Goal: Communication & Community: Ask a question

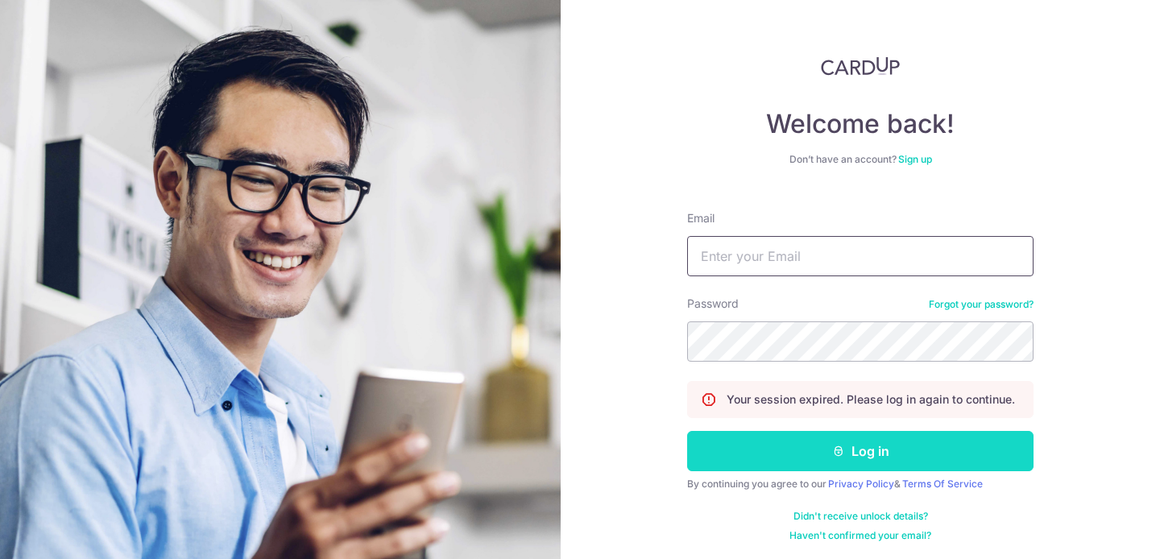
type input "[DOMAIN_NAME][EMAIL_ADDRESS][DOMAIN_NAME]"
click at [778, 460] on button "Log in" at bounding box center [860, 451] width 347 height 40
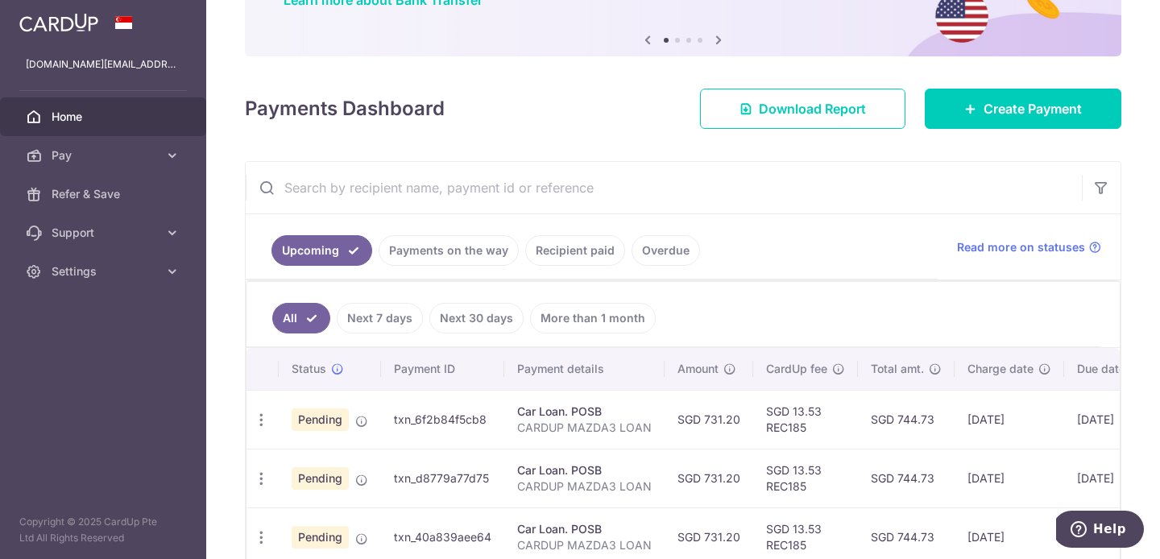
scroll to position [144, 0]
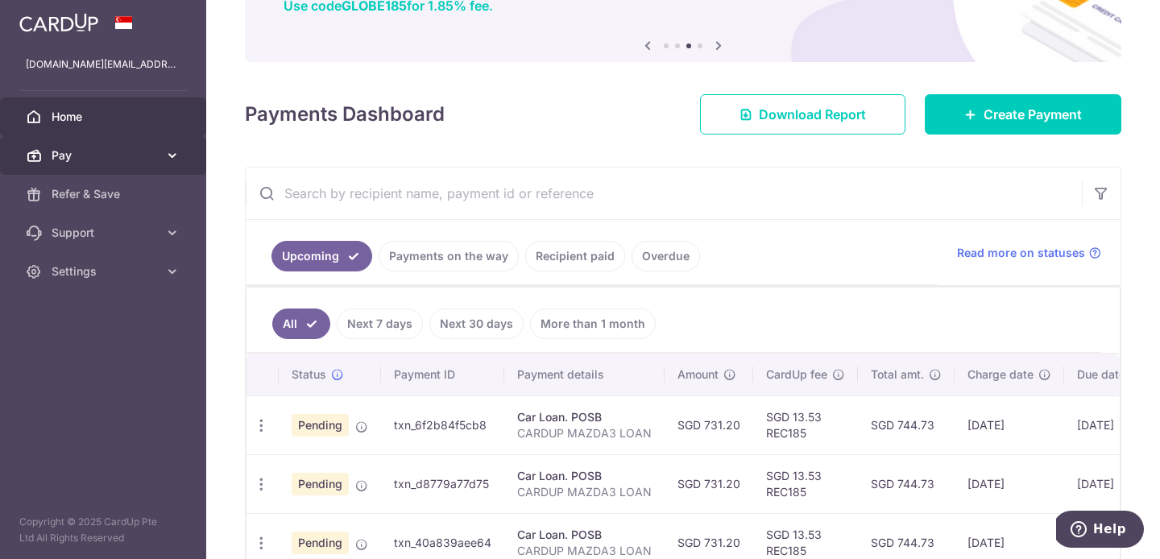
click at [172, 153] on icon at bounding box center [172, 155] width 16 height 16
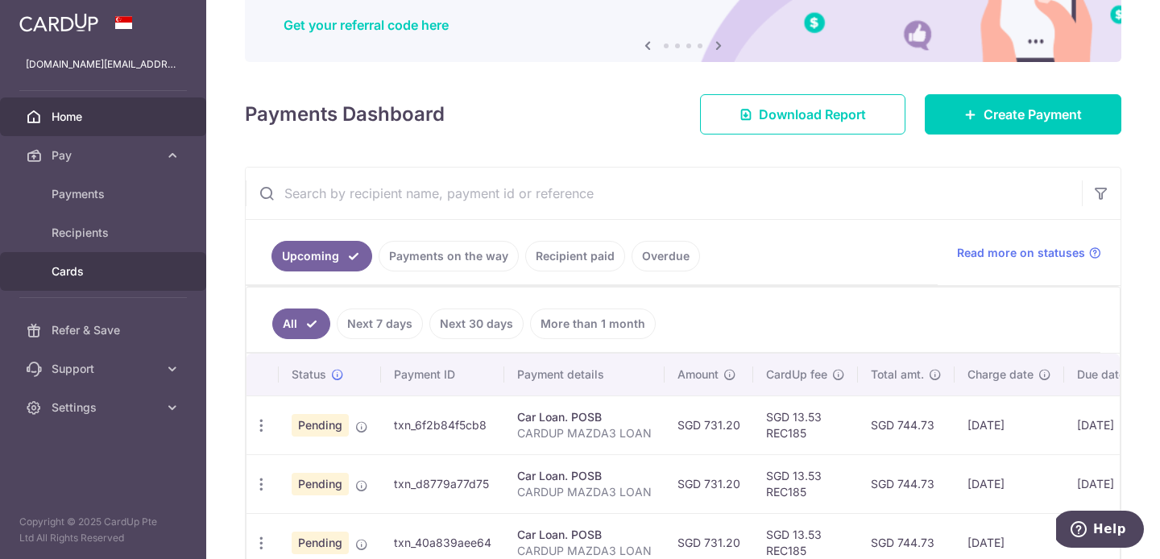
click at [155, 260] on link "Cards" at bounding box center [103, 271] width 206 height 39
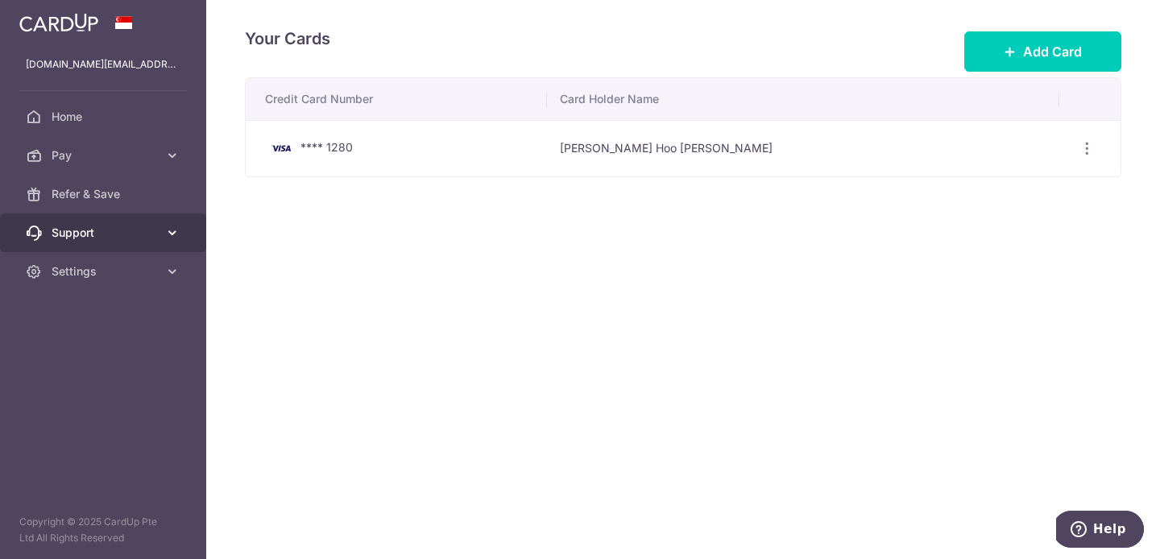
click at [147, 226] on span "Support" at bounding box center [105, 233] width 106 height 16
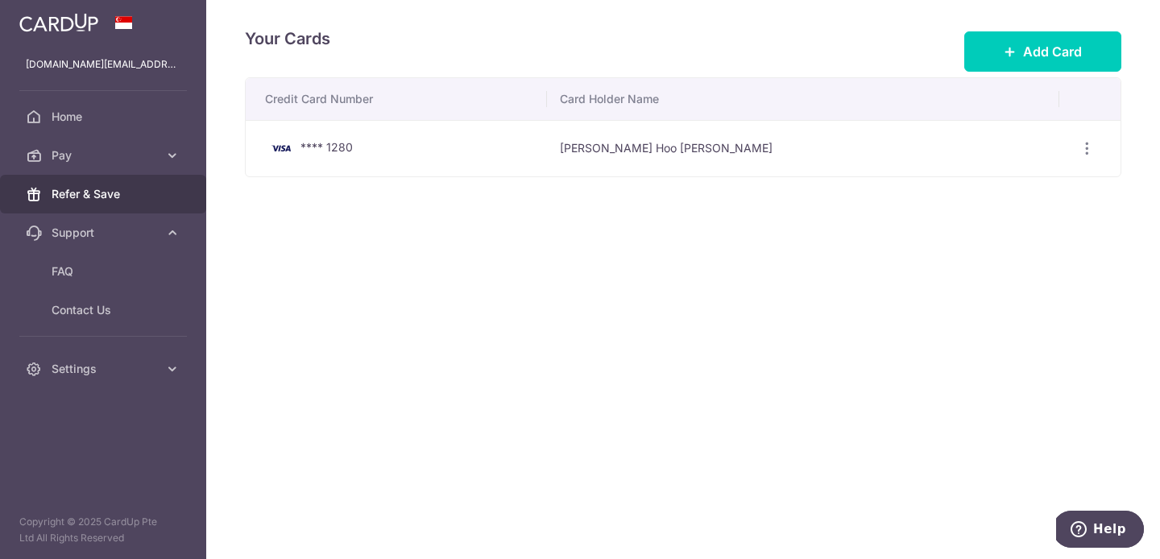
click at [147, 191] on span "Refer & Save" at bounding box center [105, 194] width 106 height 16
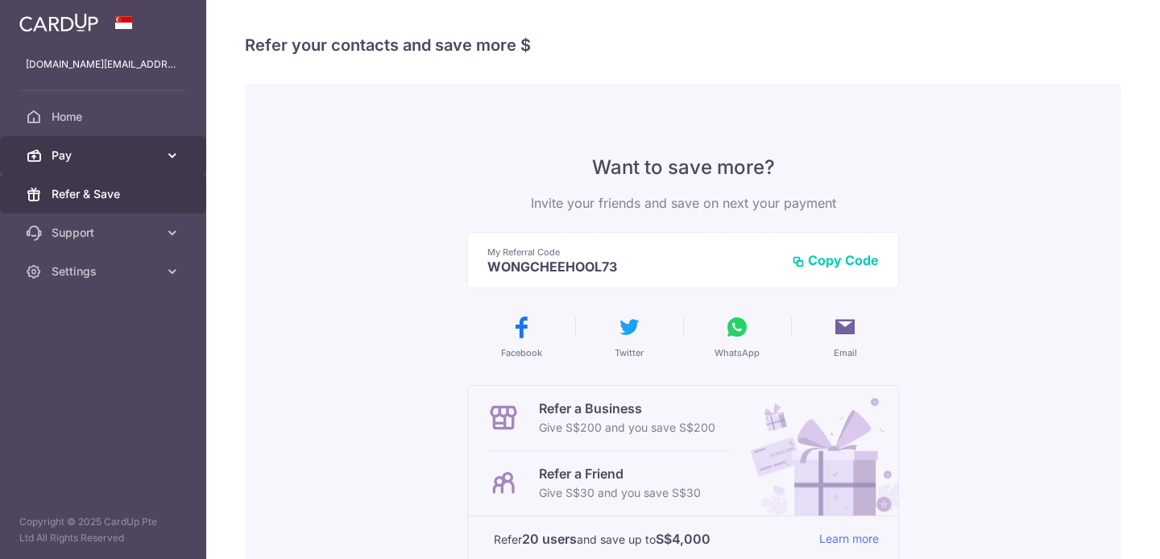
click at [146, 153] on span "Pay" at bounding box center [105, 155] width 106 height 16
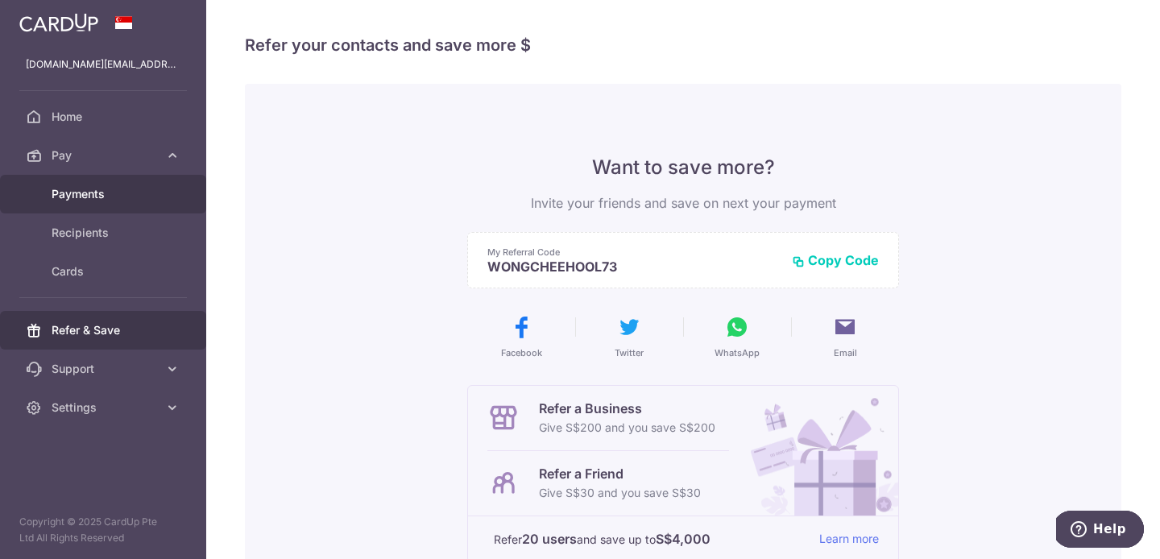
click at [129, 178] on link "Payments" at bounding box center [103, 194] width 206 height 39
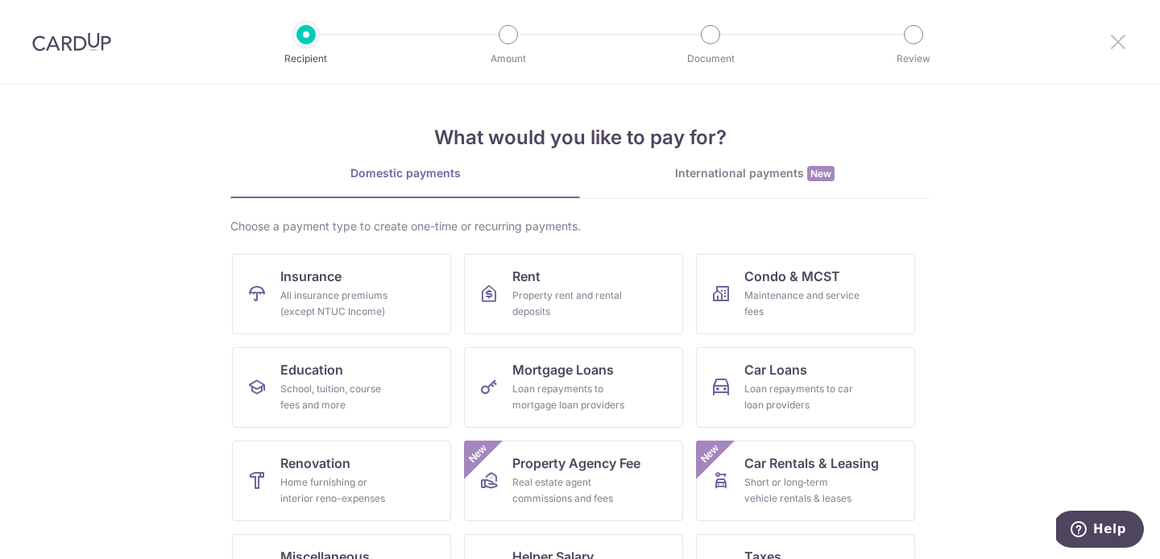
click at [1123, 49] on icon at bounding box center [1118, 41] width 19 height 20
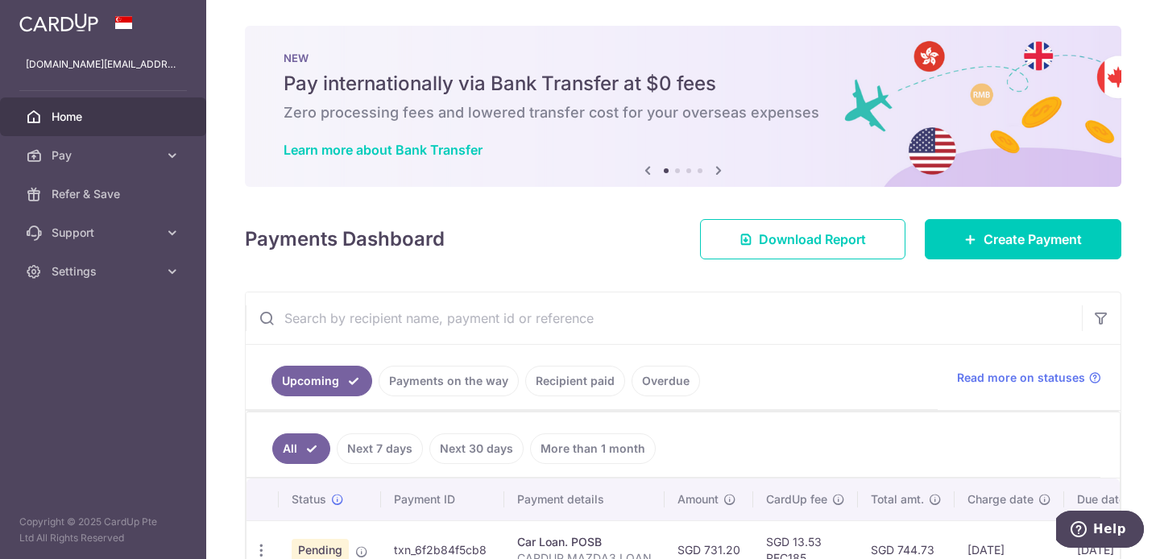
click at [135, 121] on span "Home" at bounding box center [105, 117] width 106 height 16
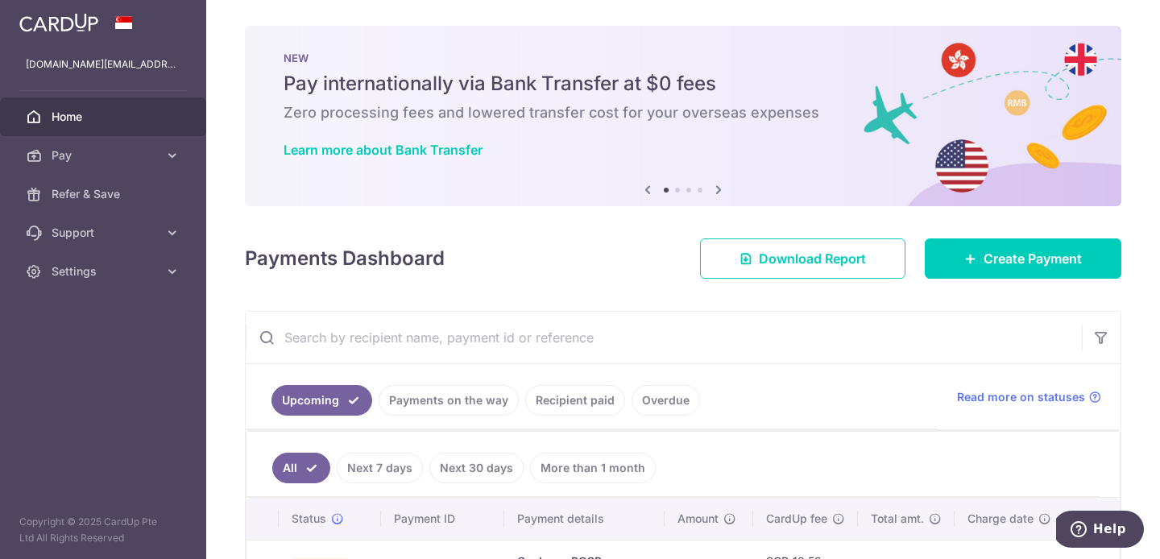
scroll to position [270, 0]
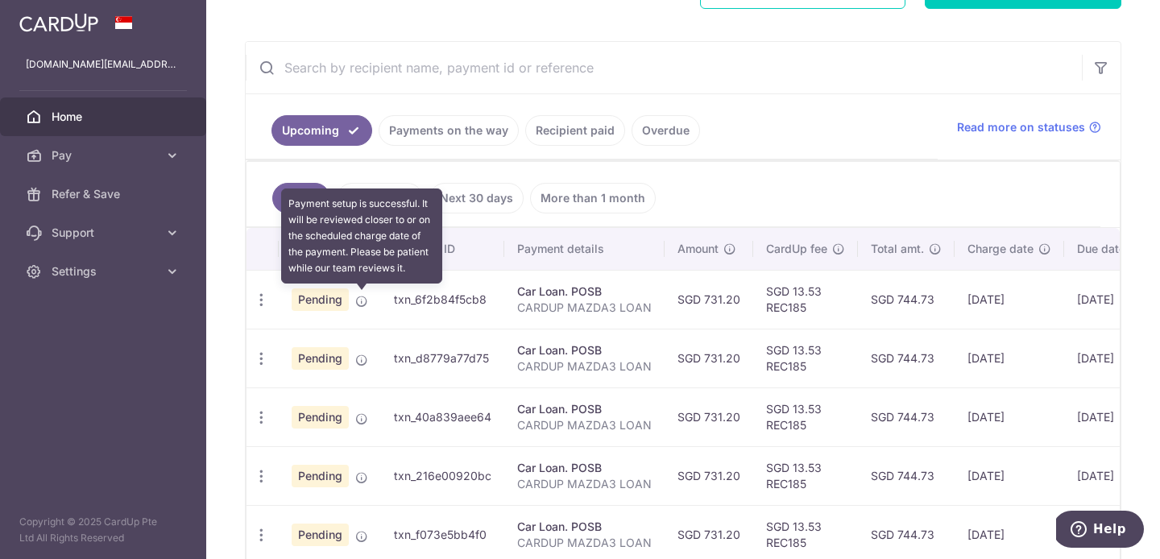
click at [359, 300] on icon at bounding box center [361, 301] width 13 height 13
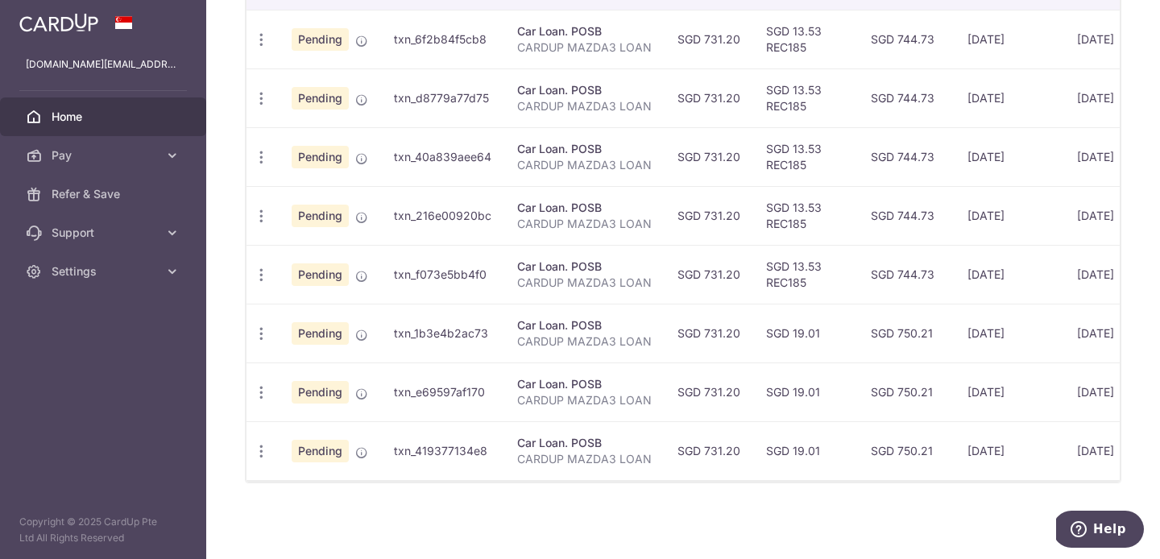
scroll to position [136, 0]
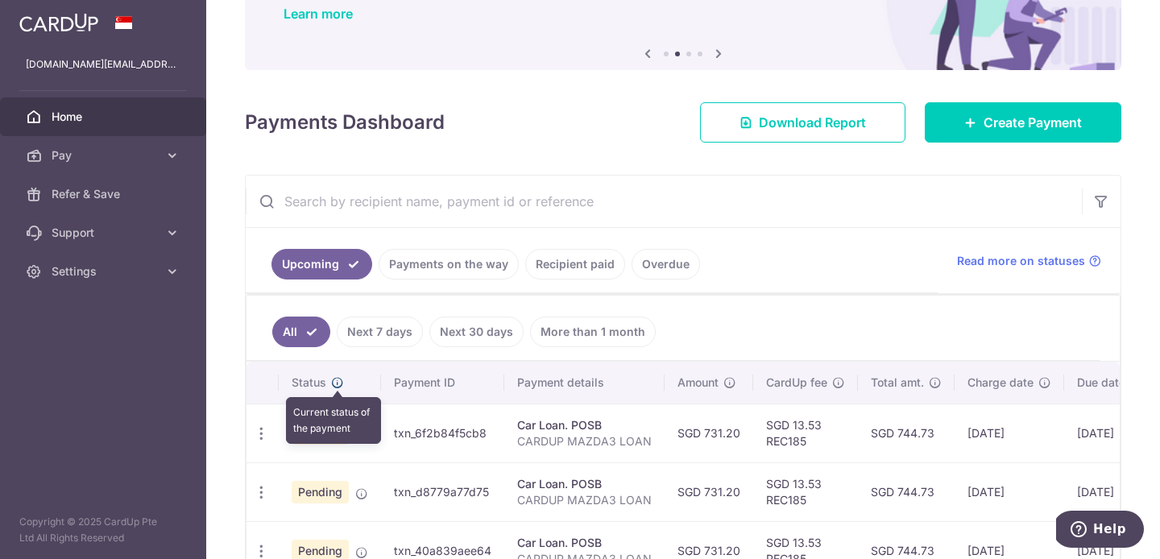
click at [340, 382] on icon at bounding box center [337, 382] width 13 height 13
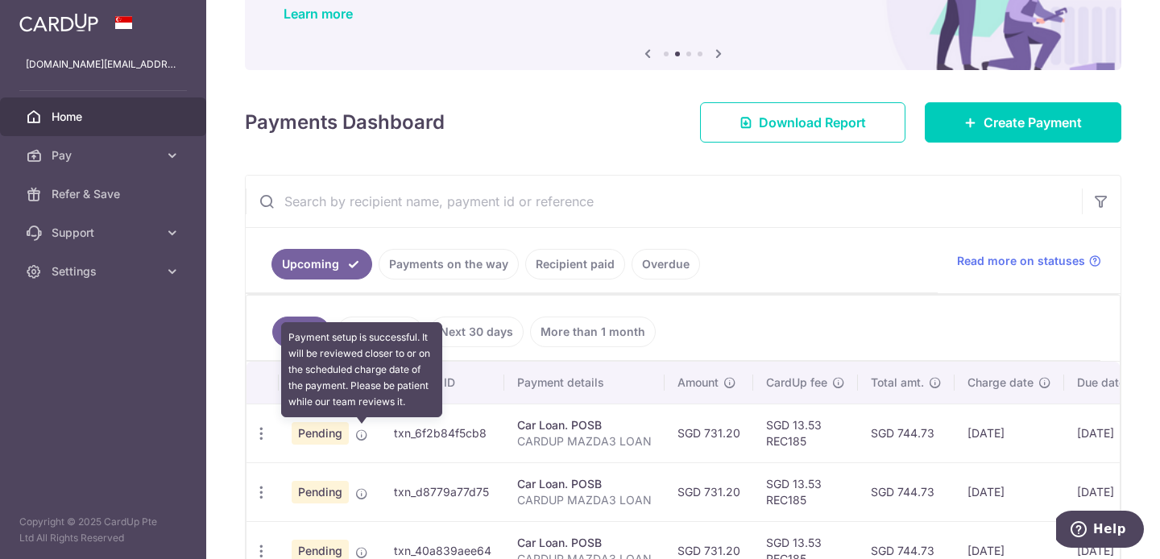
click at [363, 440] on icon at bounding box center [361, 435] width 13 height 13
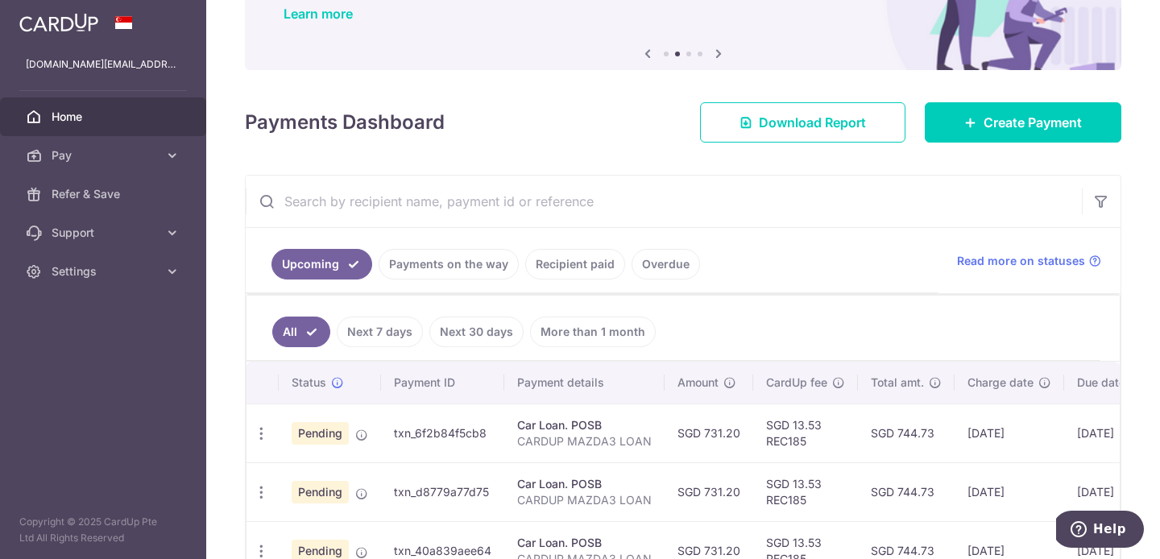
click at [338, 438] on span "Pending" at bounding box center [320, 433] width 57 height 23
click at [422, 442] on td "txn_6f2b84f5cb8" at bounding box center [442, 433] width 123 height 59
click at [423, 436] on td "txn_6f2b84f5cb8" at bounding box center [442, 433] width 123 height 59
click at [297, 439] on span "Pending" at bounding box center [320, 433] width 57 height 23
click at [325, 439] on span "Pending" at bounding box center [320, 433] width 57 height 23
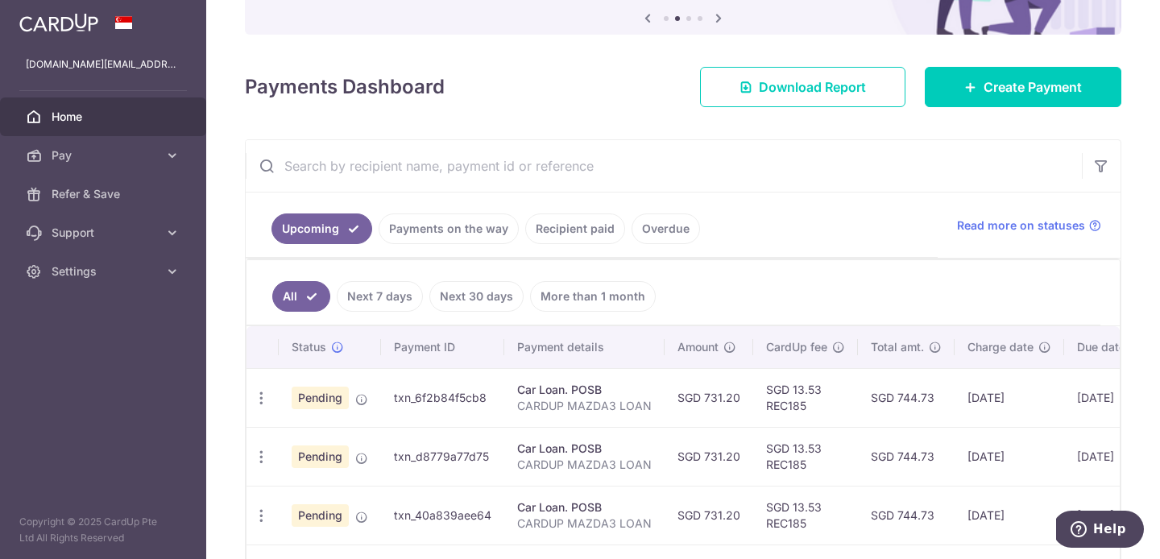
scroll to position [174, 0]
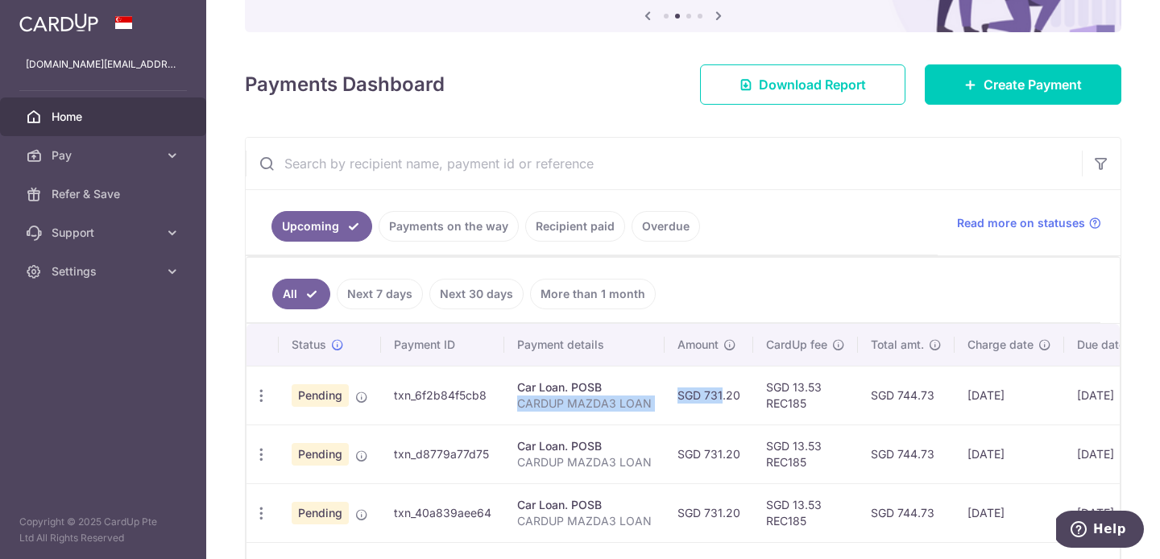
drag, startPoint x: 519, startPoint y: 396, endPoint x: 700, endPoint y: 396, distance: 180.5
click at [700, 396] on tr "Update payment Cancel payment Upload doc Pending txn_6f2b84f5cb8 Car Loan. POSB…" at bounding box center [763, 395] width 1032 height 59
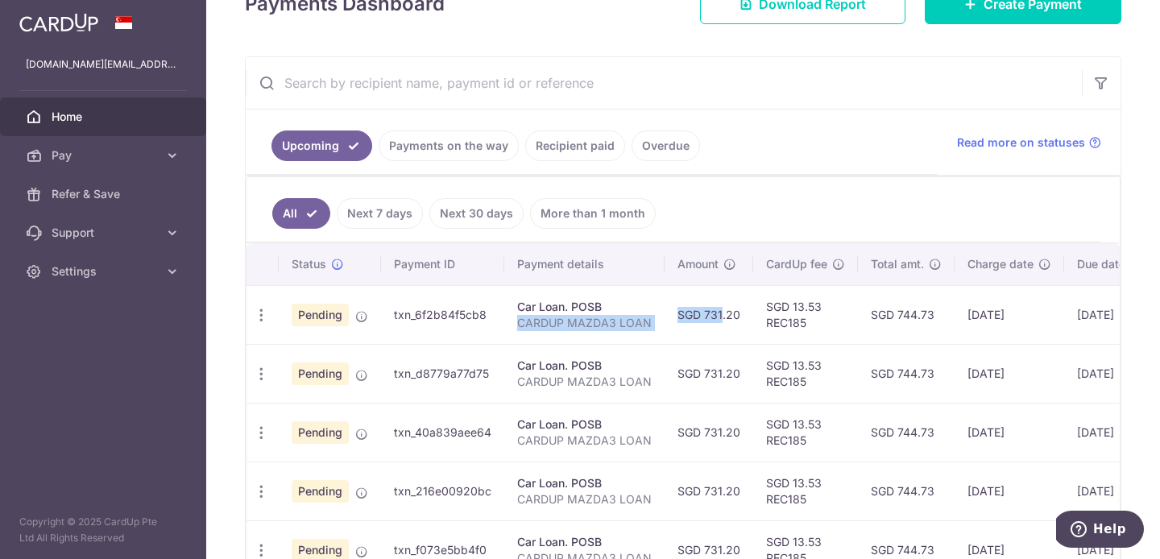
scroll to position [262, 0]
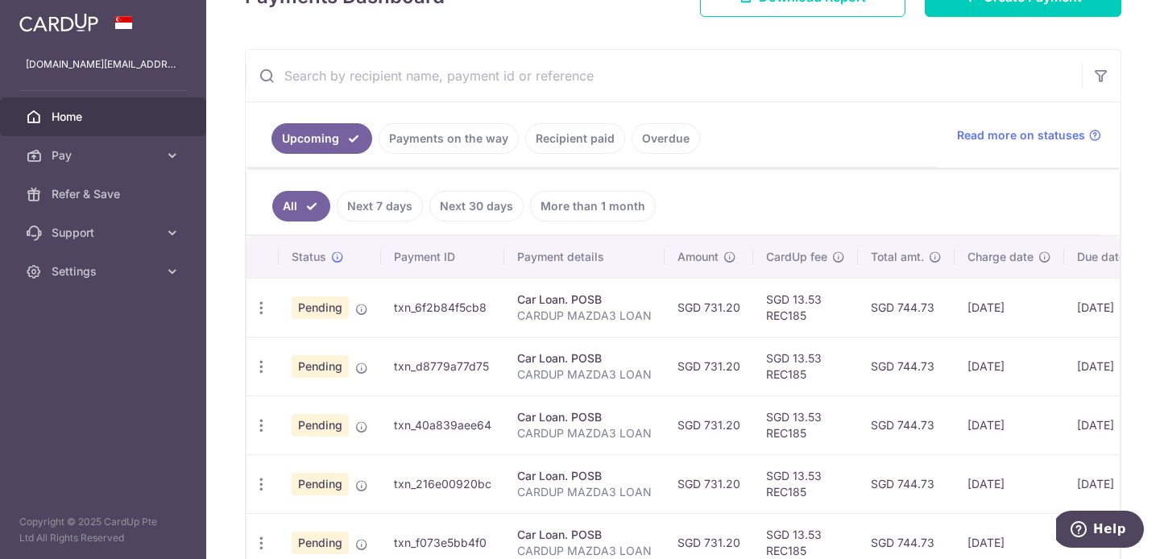
click at [687, 359] on td "SGD 731.20" at bounding box center [709, 366] width 89 height 59
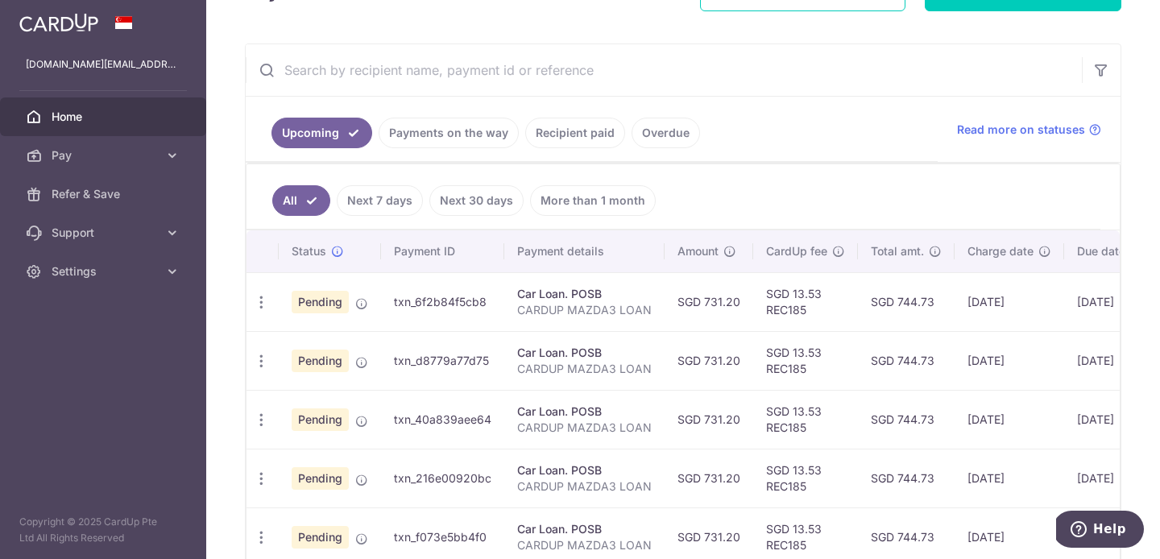
scroll to position [0, 0]
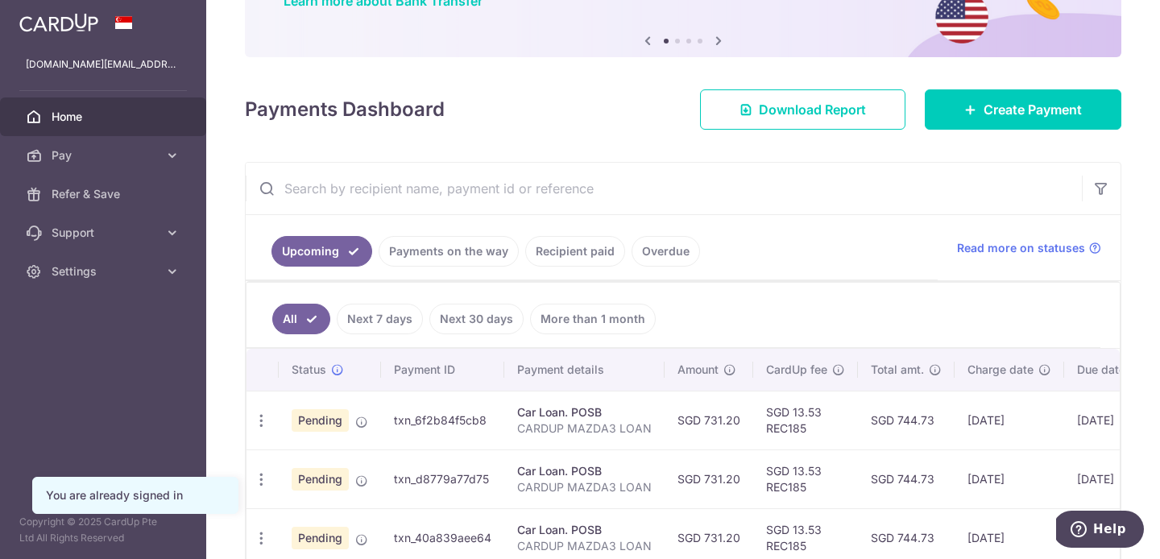
scroll to position [198, 0]
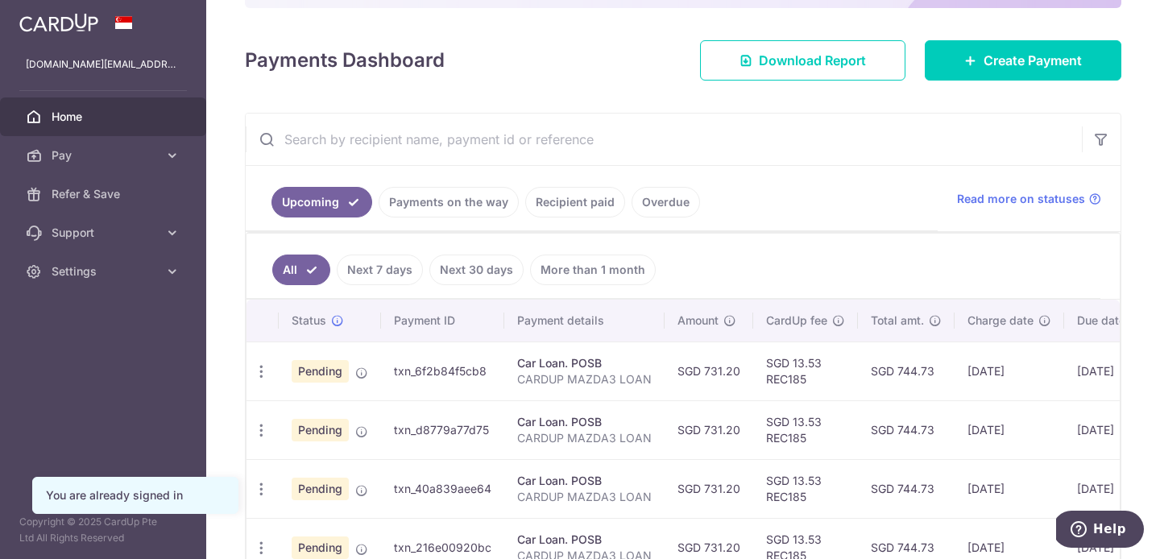
click at [463, 210] on link "Payments on the way" at bounding box center [449, 202] width 140 height 31
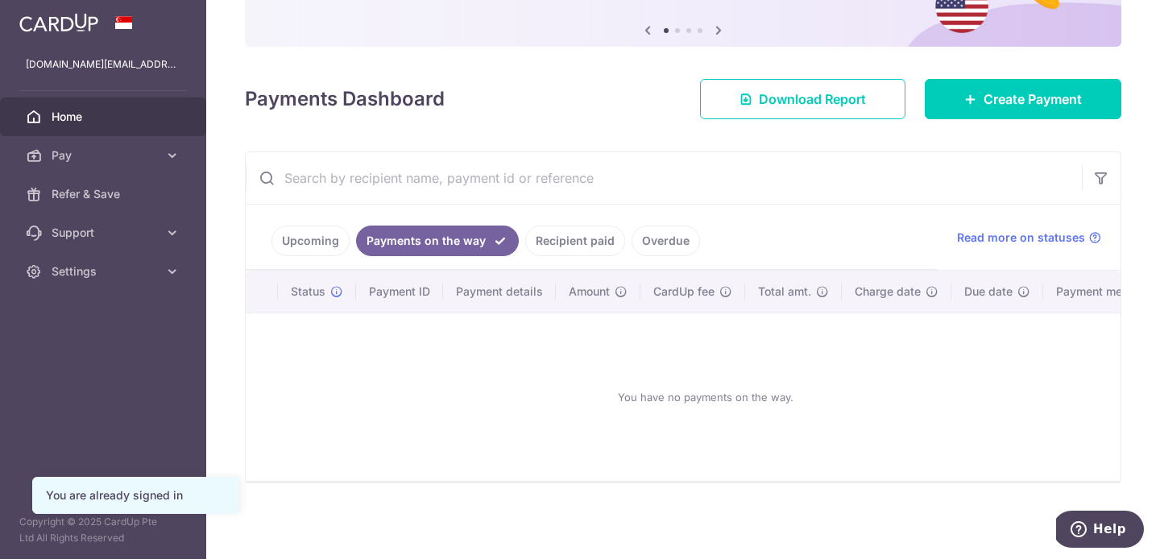
click at [317, 242] on link "Upcoming" at bounding box center [311, 241] width 78 height 31
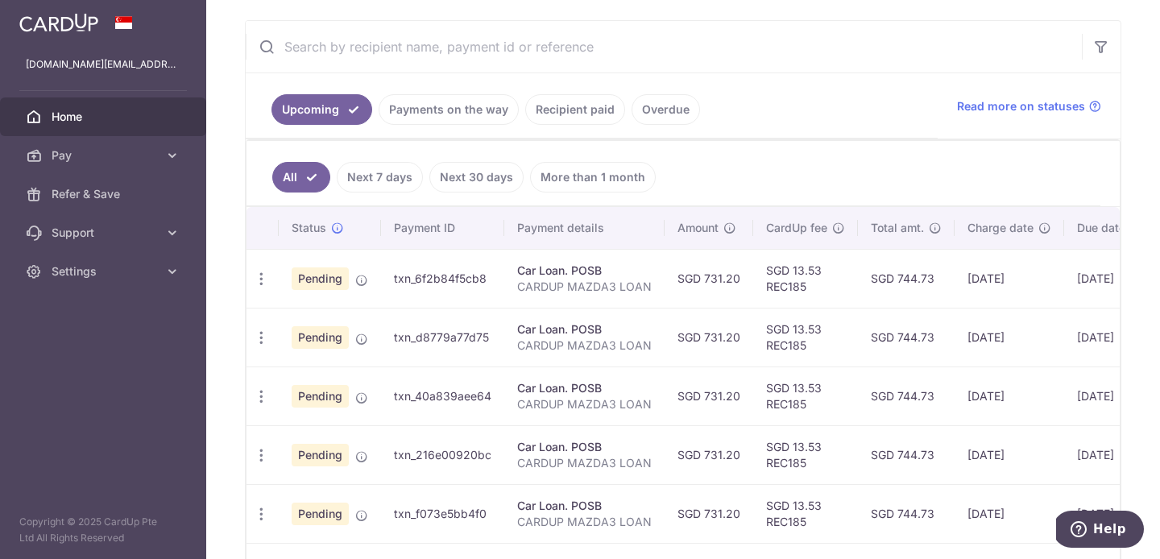
scroll to position [304, 0]
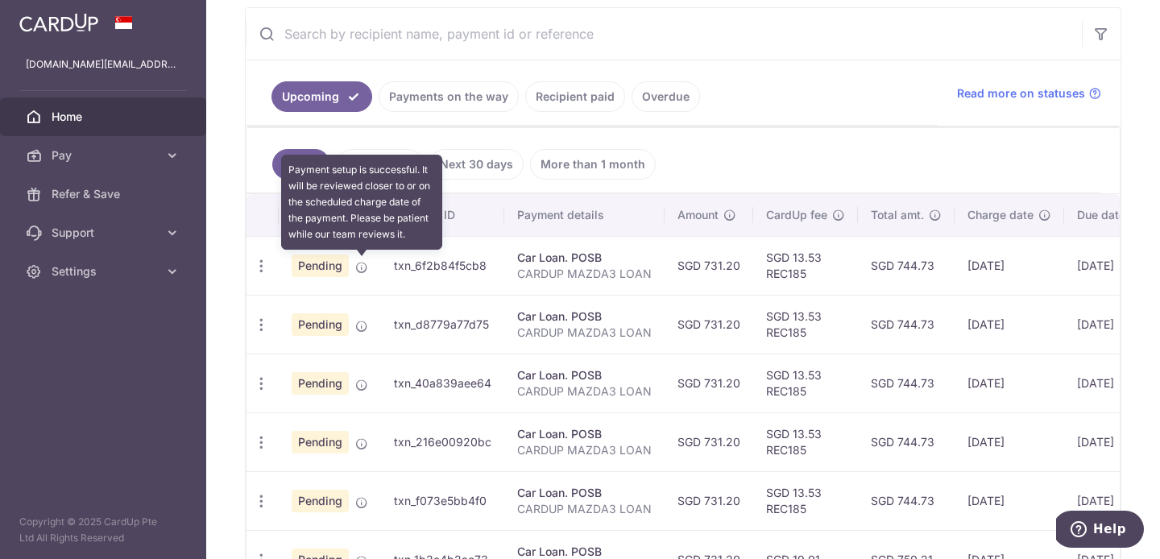
click at [356, 268] on icon at bounding box center [361, 267] width 13 height 13
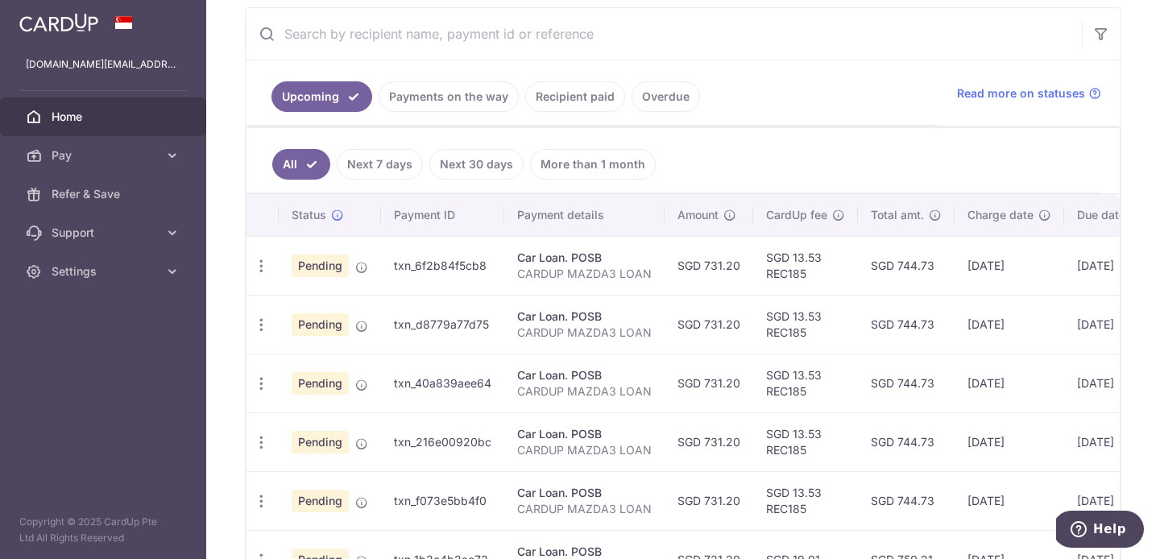
click at [316, 268] on span "Pending" at bounding box center [320, 266] width 57 height 23
click at [264, 269] on icon "button" at bounding box center [261, 266] width 17 height 17
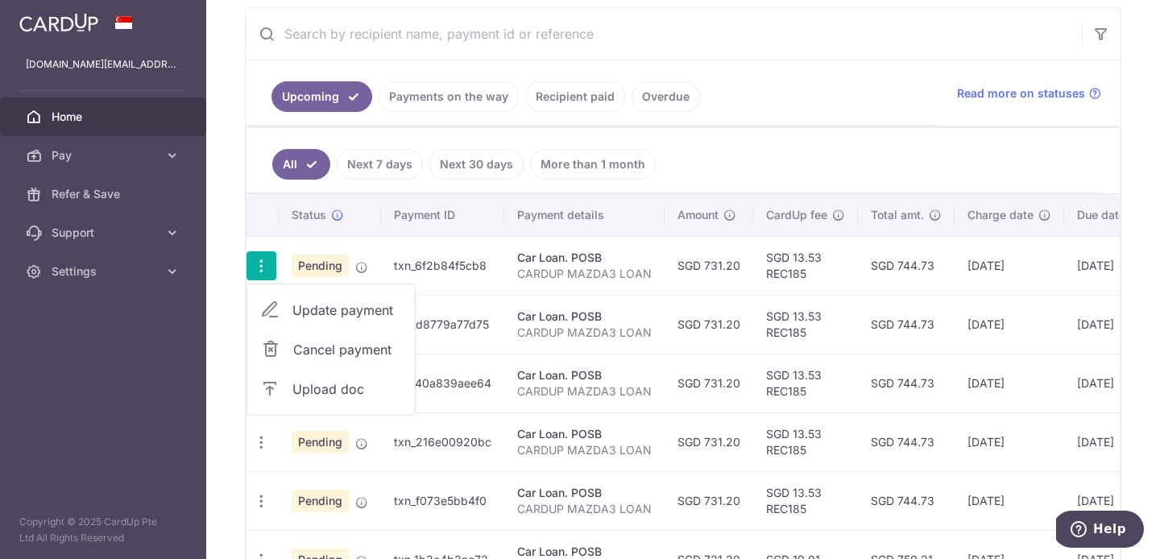
click at [337, 386] on span "Upload doc" at bounding box center [348, 389] width 110 height 19
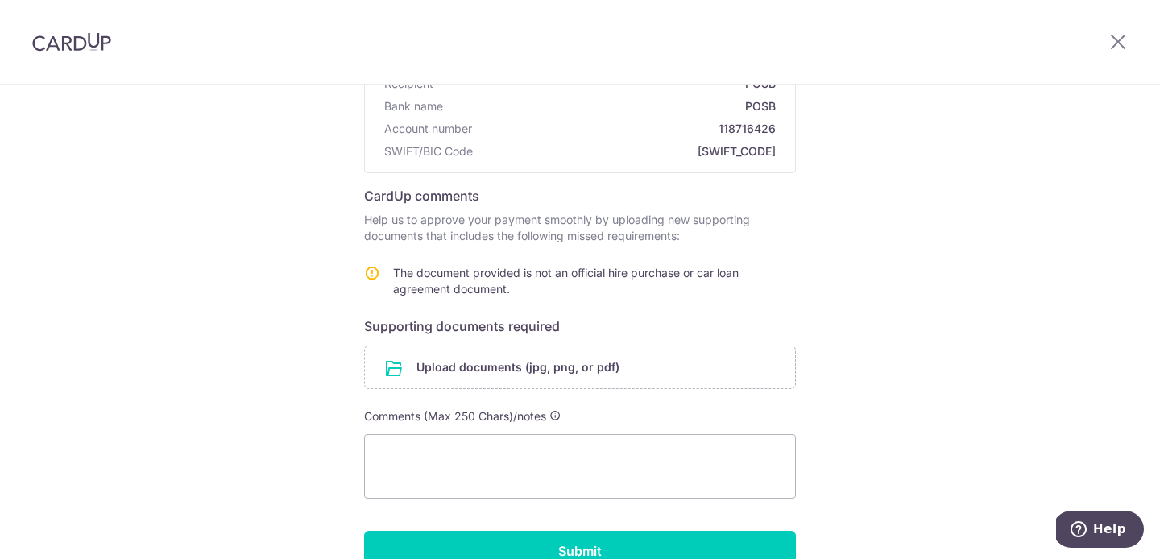
scroll to position [60, 0]
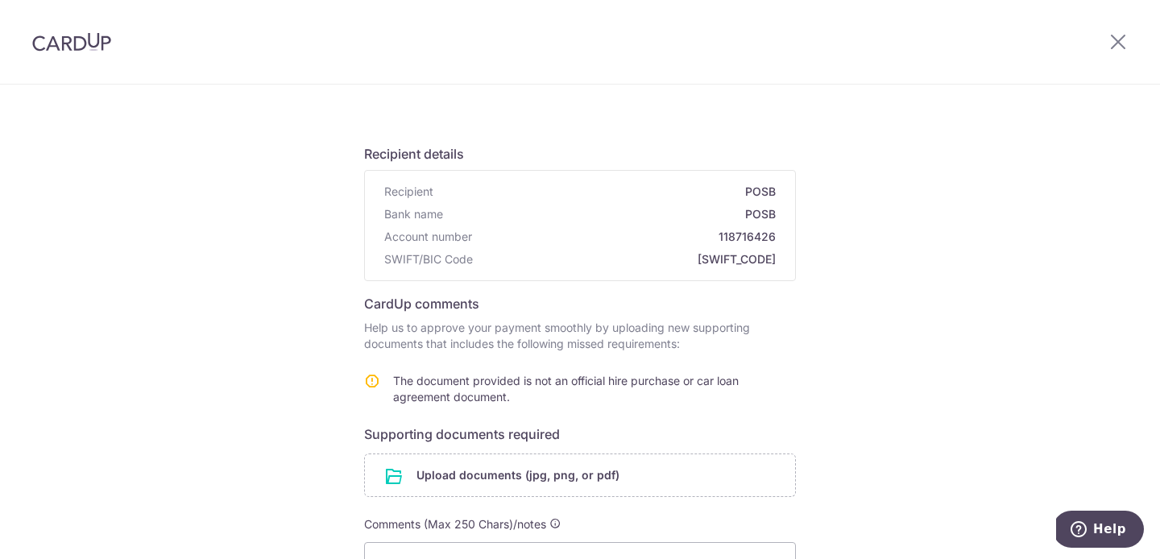
click at [1129, 48] on div at bounding box center [1119, 42] width 84 height 84
click at [1120, 48] on icon at bounding box center [1118, 41] width 19 height 20
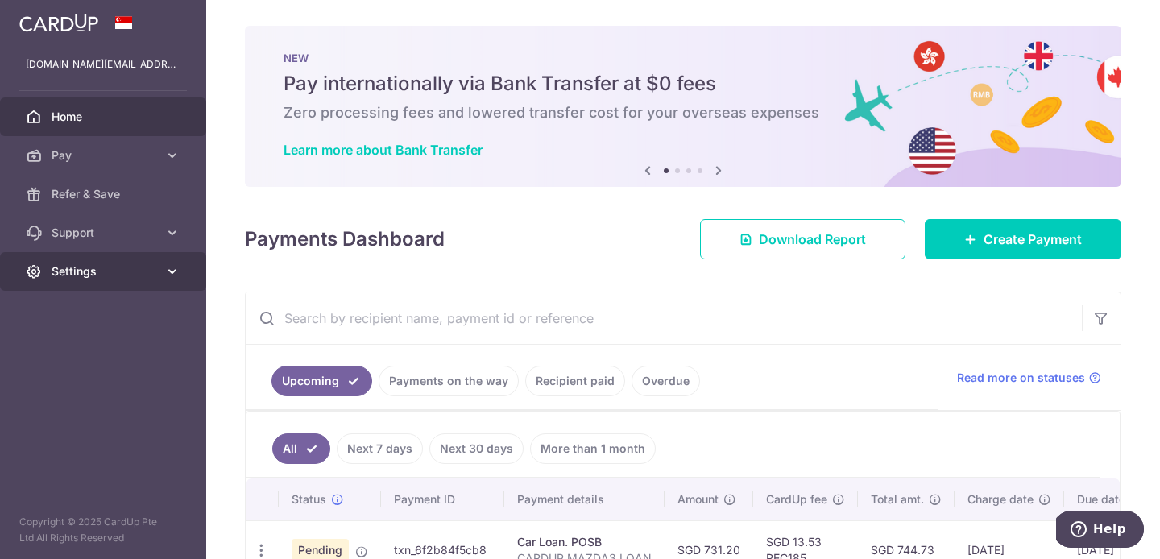
click at [160, 268] on link "Settings" at bounding box center [103, 271] width 206 height 39
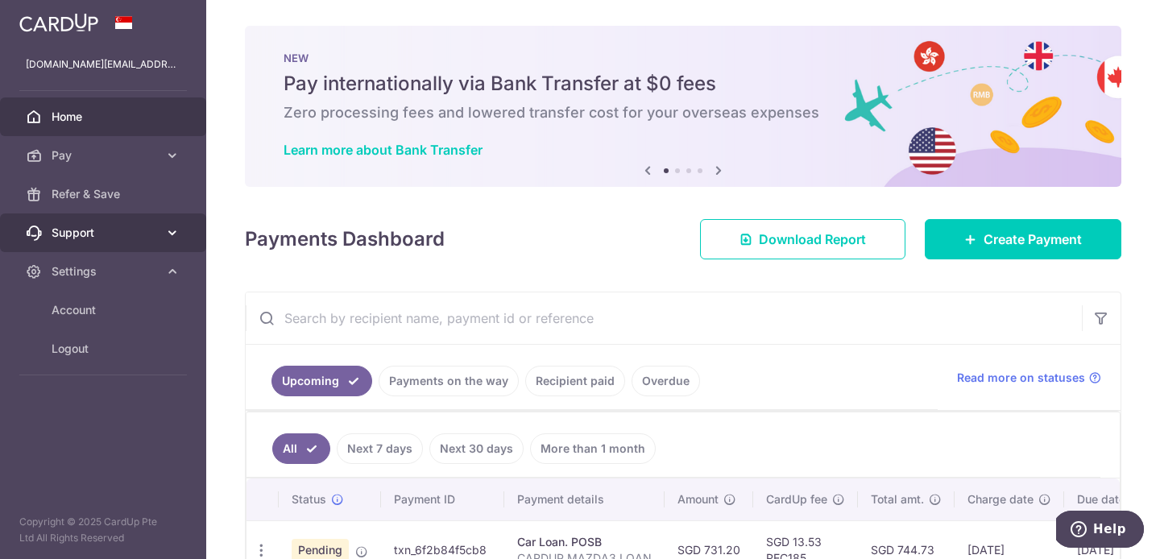
click at [171, 225] on icon at bounding box center [172, 233] width 16 height 16
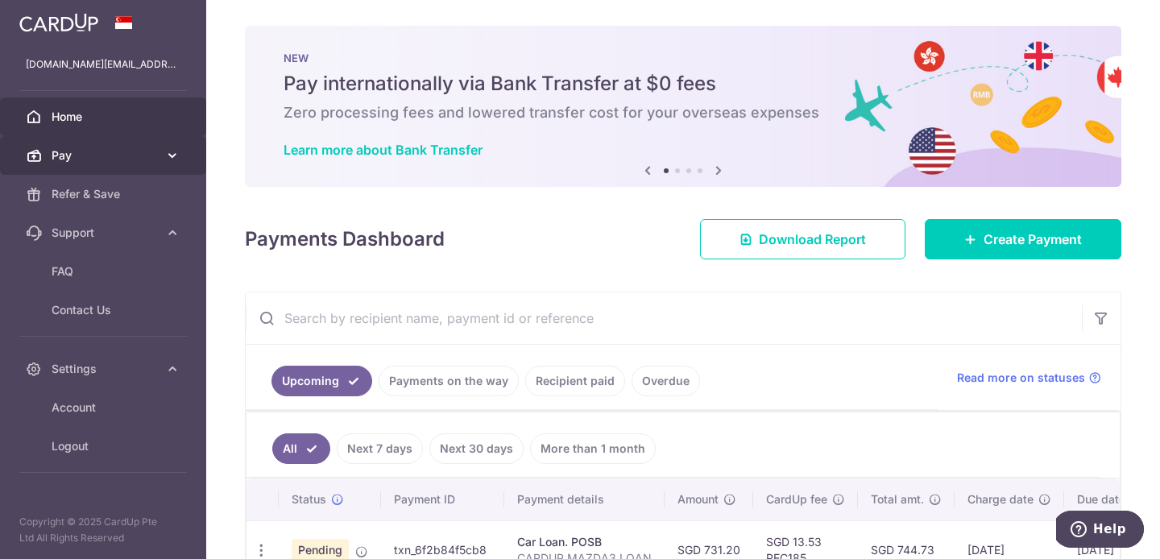
click at [168, 156] on icon at bounding box center [172, 155] width 16 height 16
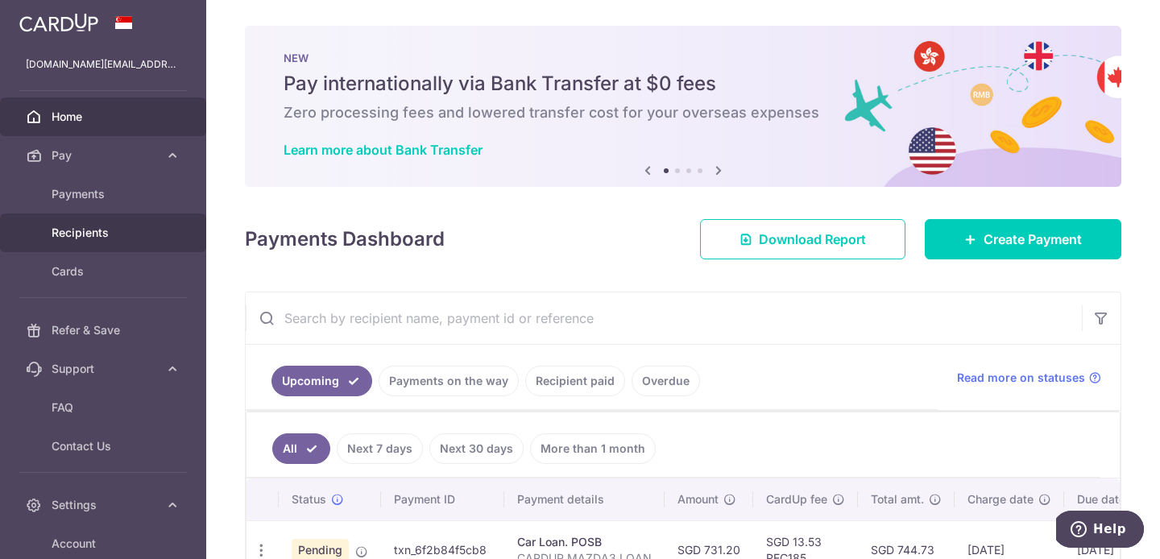
click at [150, 234] on span "Recipients" at bounding box center [105, 233] width 106 height 16
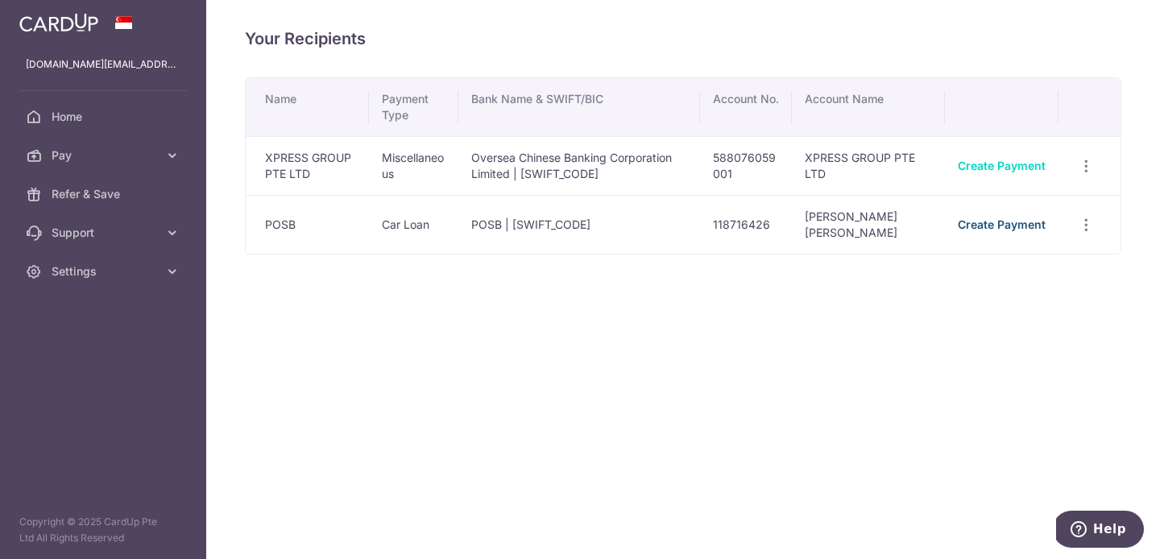
click at [1020, 230] on link "Create Payment" at bounding box center [1002, 225] width 88 height 14
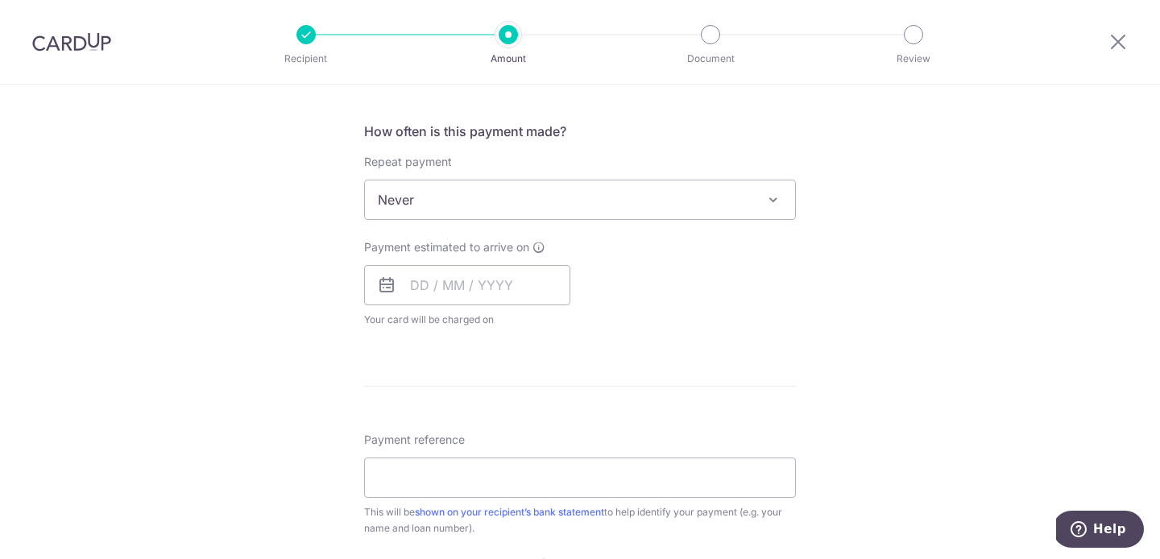
scroll to position [726, 0]
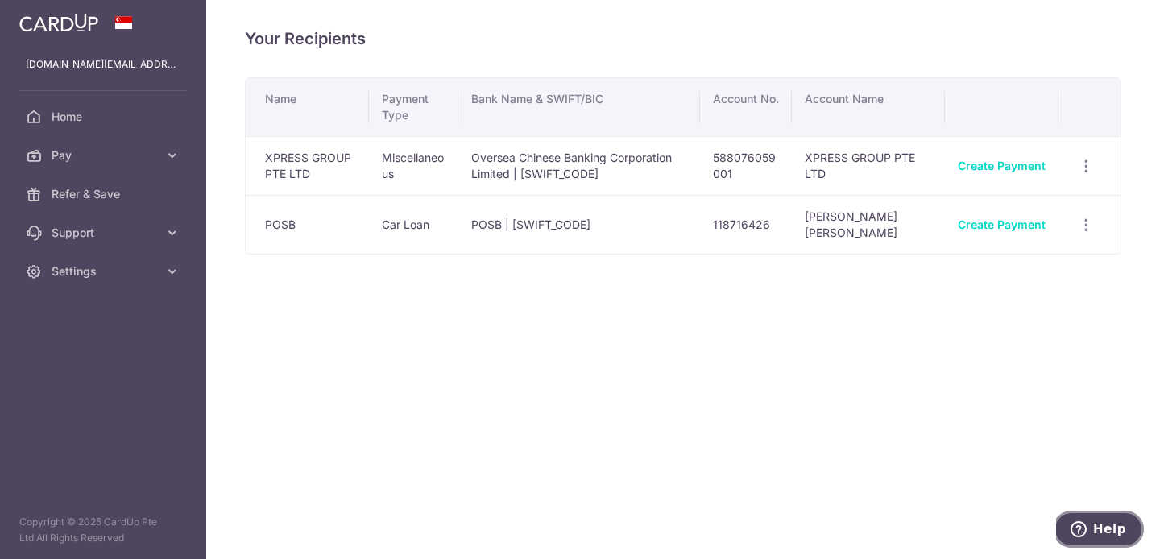
click at [1101, 521] on button "Help" at bounding box center [1098, 529] width 91 height 37
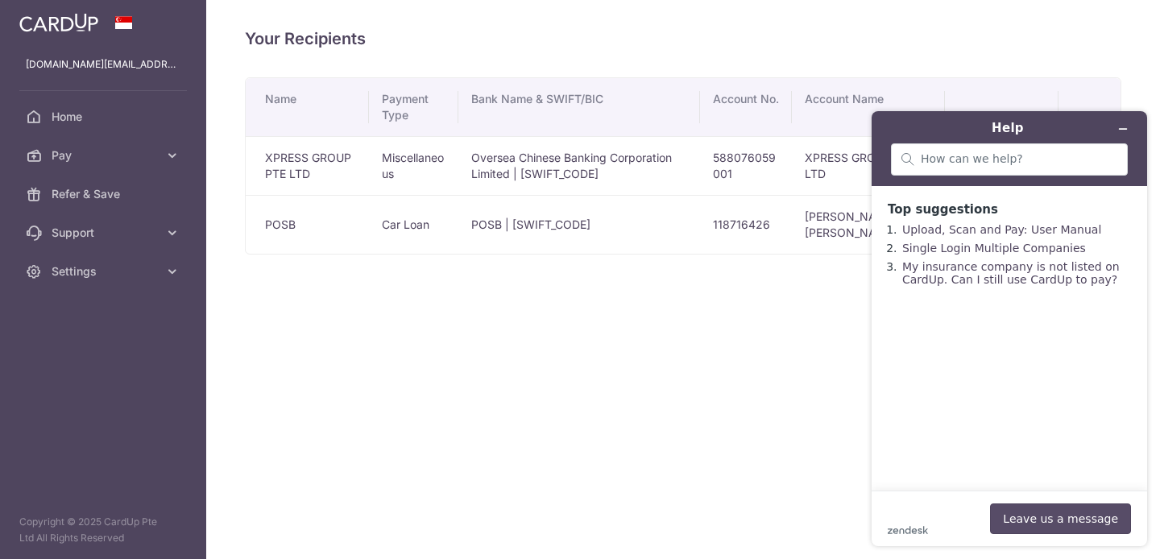
click at [1070, 512] on button "Leave us a message" at bounding box center [1060, 519] width 141 height 31
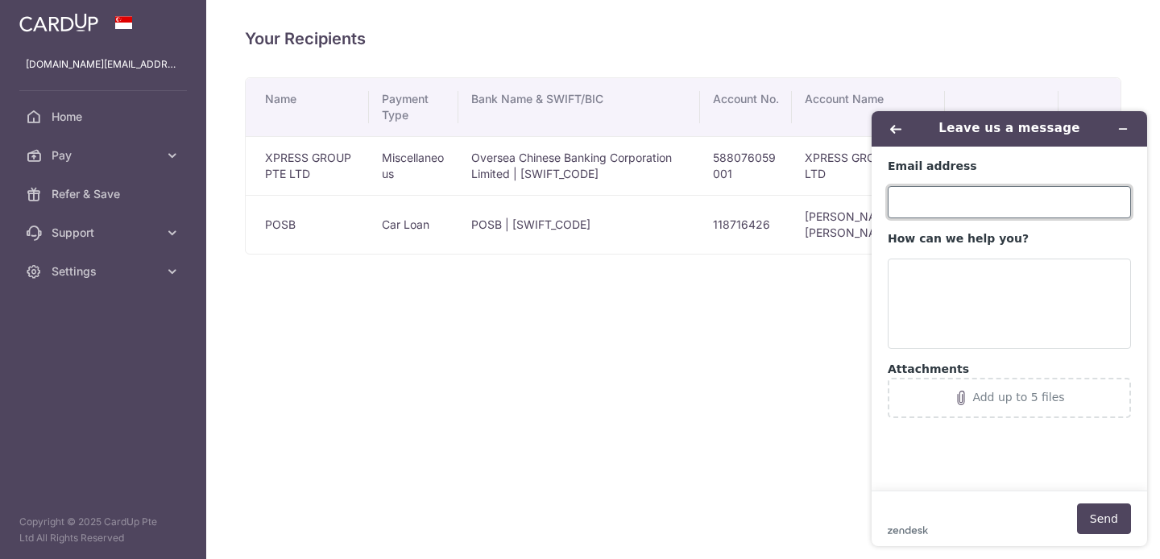
click at [940, 199] on input "Email address" at bounding box center [1009, 202] width 243 height 32
type input "louiszayn.property@gmail.com"
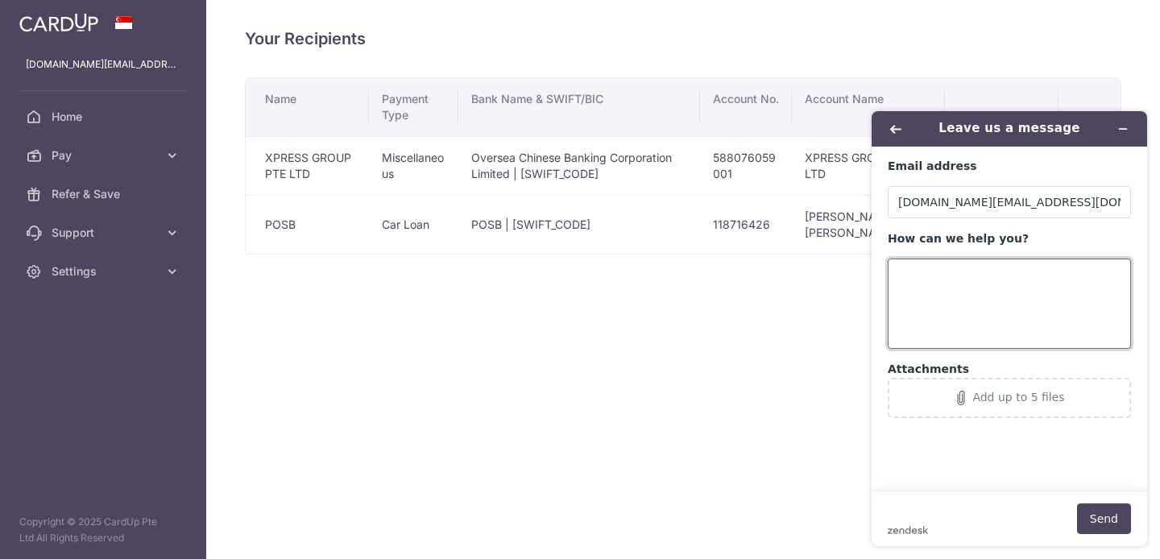
click at [964, 300] on textarea "How can we help you?" at bounding box center [1009, 304] width 243 height 90
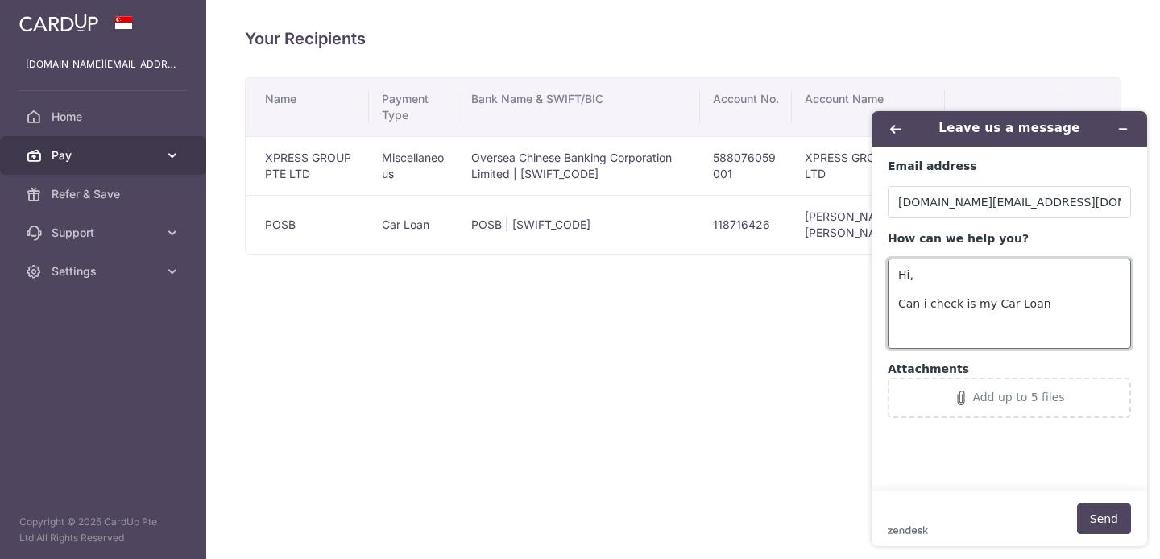
type textarea "Hi, Can i check is my Car Loan"
click at [144, 157] on span "Pay" at bounding box center [105, 155] width 106 height 16
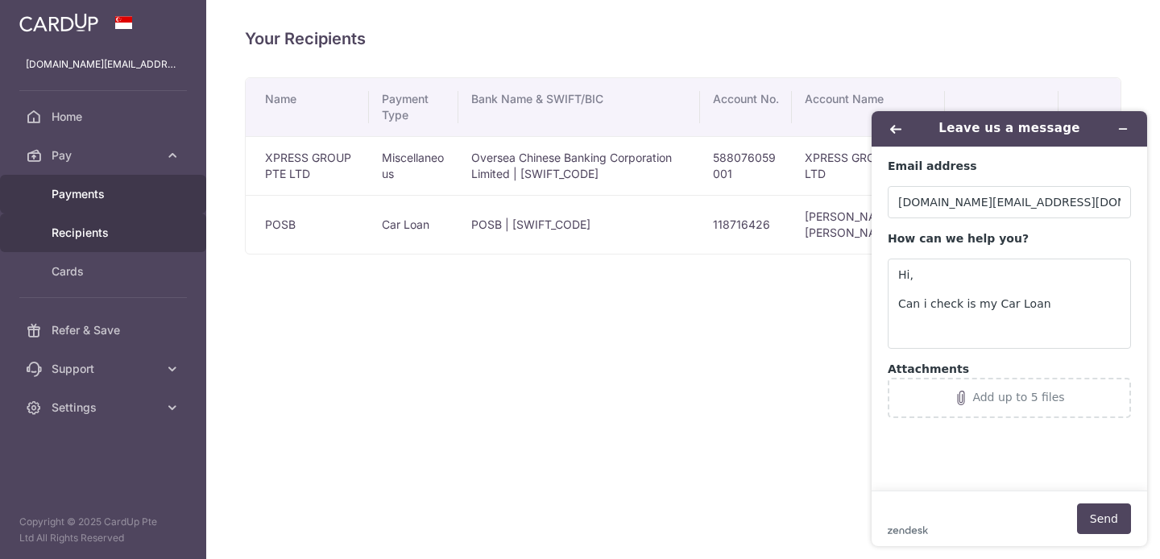
click at [122, 191] on span "Payments" at bounding box center [105, 194] width 106 height 16
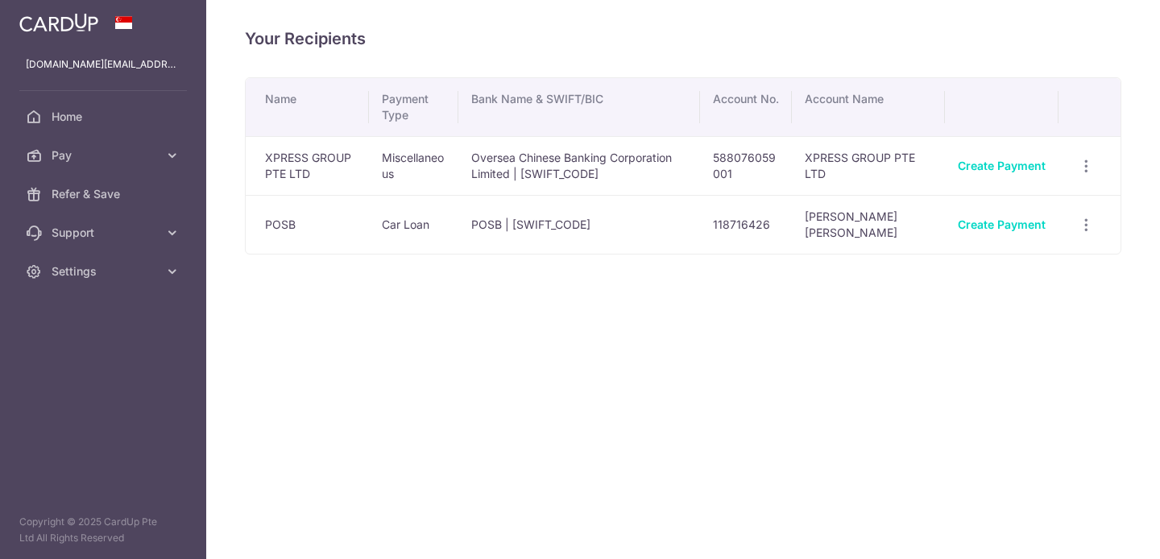
click at [131, 147] on span "Pay" at bounding box center [105, 155] width 106 height 16
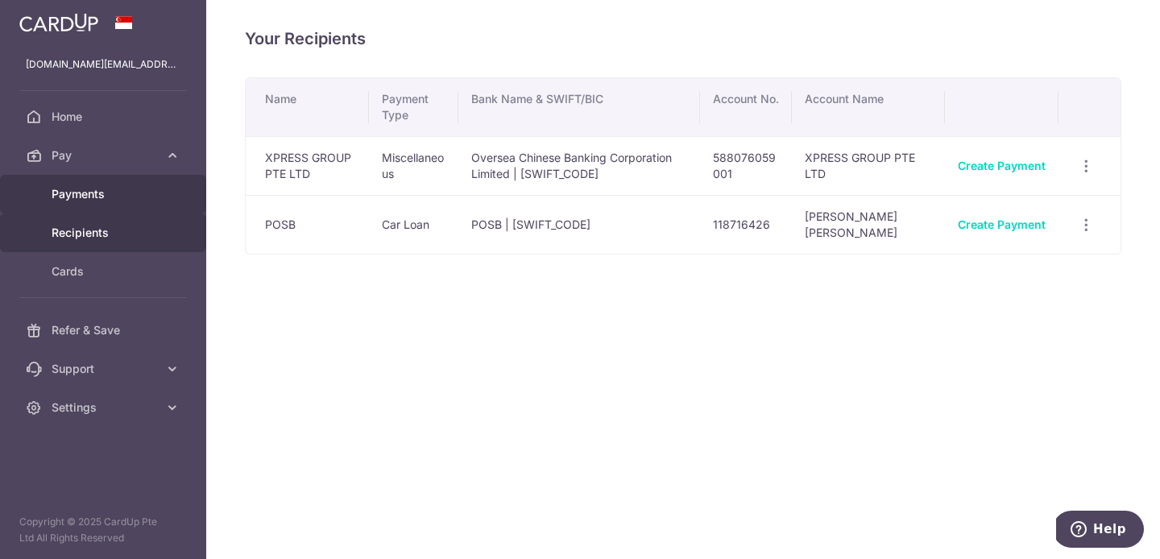
click at [106, 197] on span "Payments" at bounding box center [105, 194] width 106 height 16
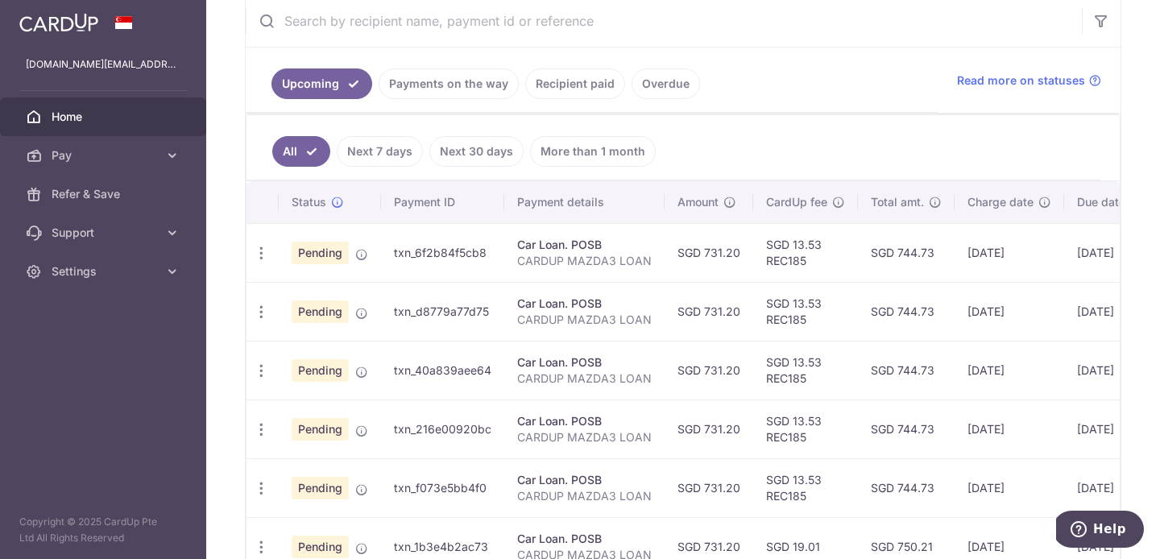
scroll to position [336, 0]
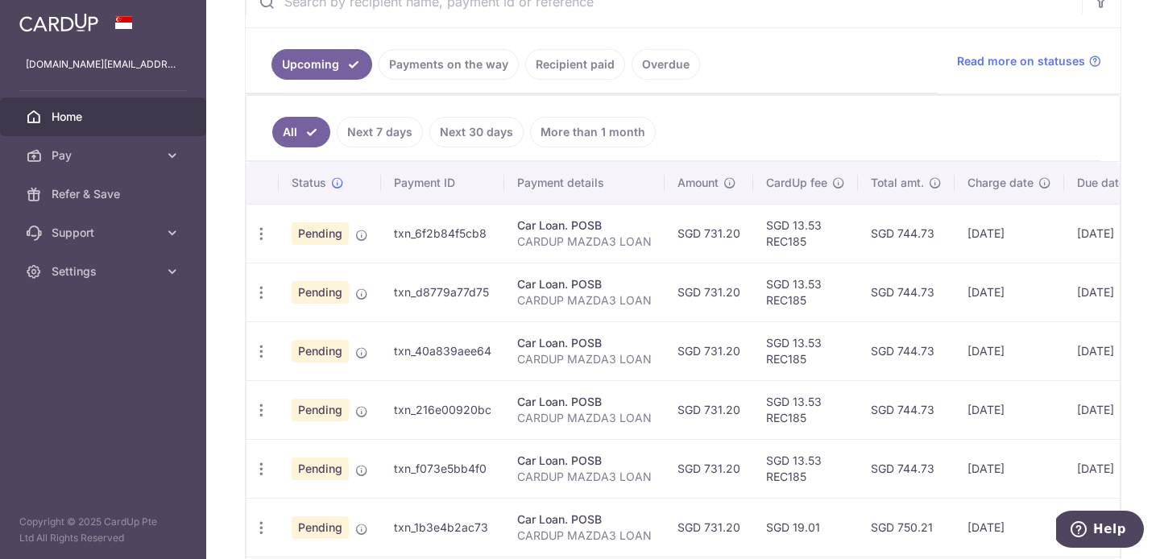
drag, startPoint x: 488, startPoint y: 232, endPoint x: 393, endPoint y: 232, distance: 94.3
click at [393, 232] on td "txn_6f2b84f5cb8" at bounding box center [442, 233] width 123 height 59
copy td "txn_6f2b84f5cb8"
click at [1093, 521] on span "Help" at bounding box center [1082, 529] width 23 height 16
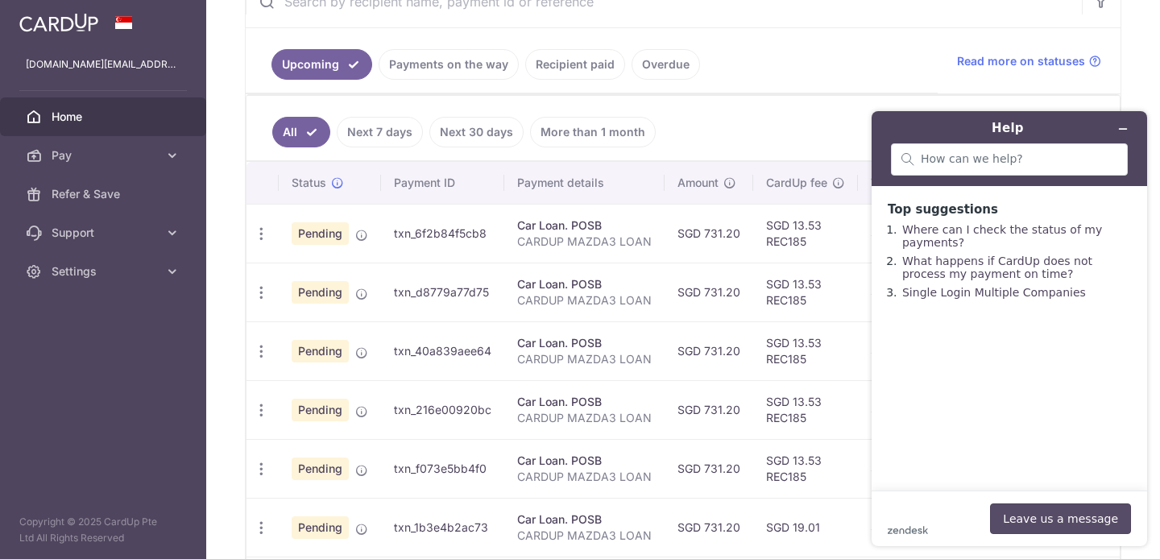
click at [1076, 513] on button "Leave us a message" at bounding box center [1060, 519] width 141 height 31
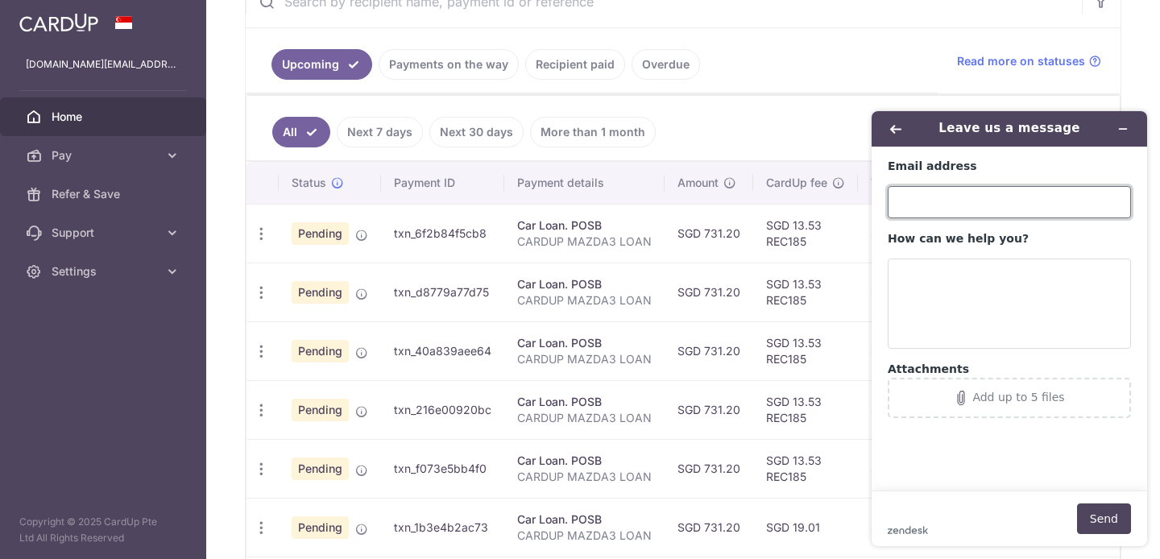
click at [959, 215] on input "Email address" at bounding box center [1009, 202] width 243 height 32
type input "louiszayn.property@gmail.com"
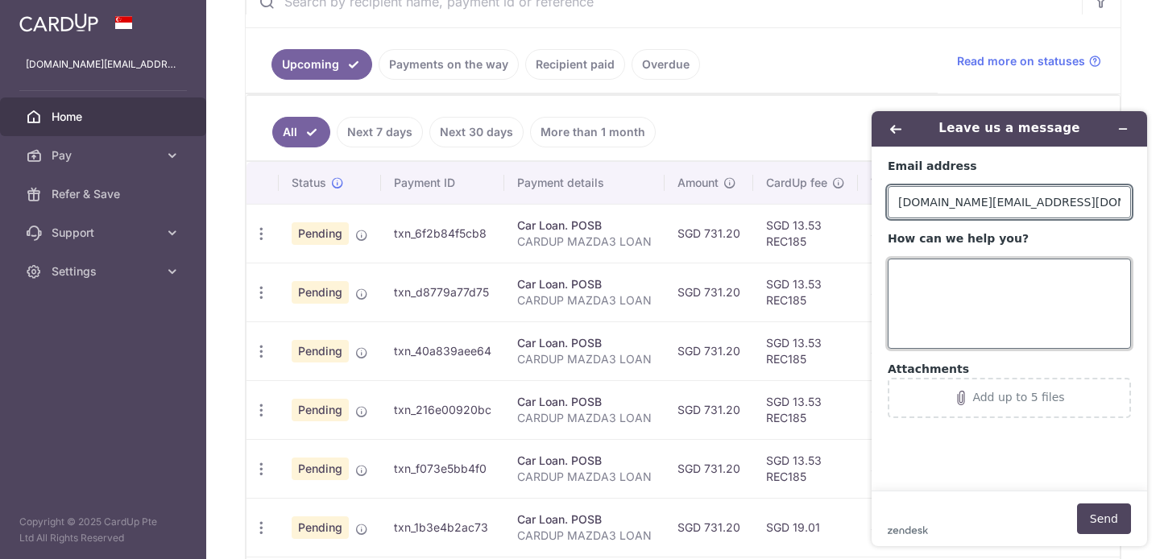
click at [945, 293] on textarea "How can we help you?" at bounding box center [1009, 304] width 243 height 90
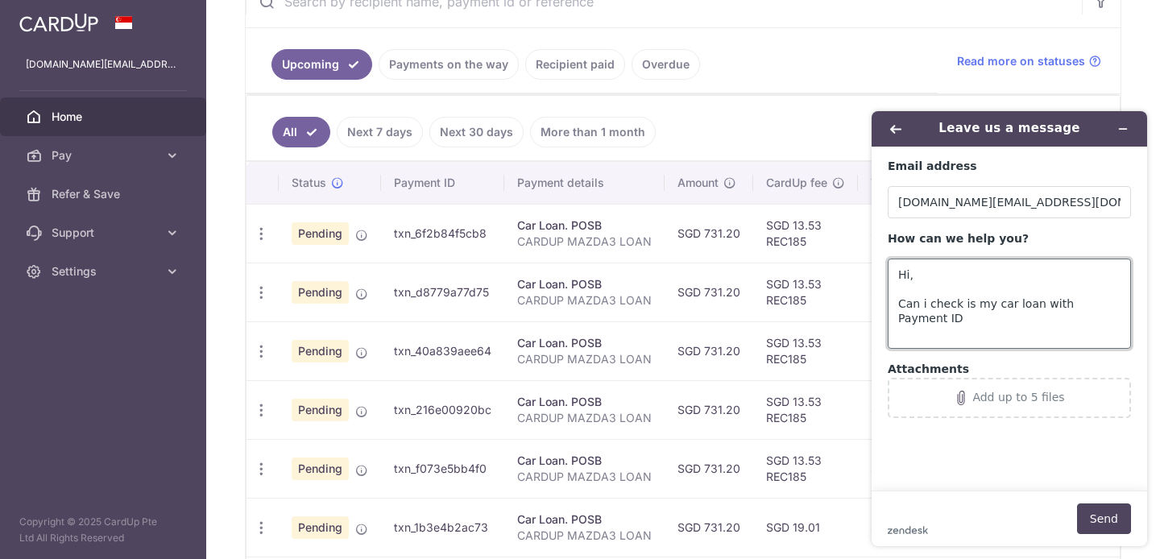
paste textarea "txn_6f2b84f5cb8"
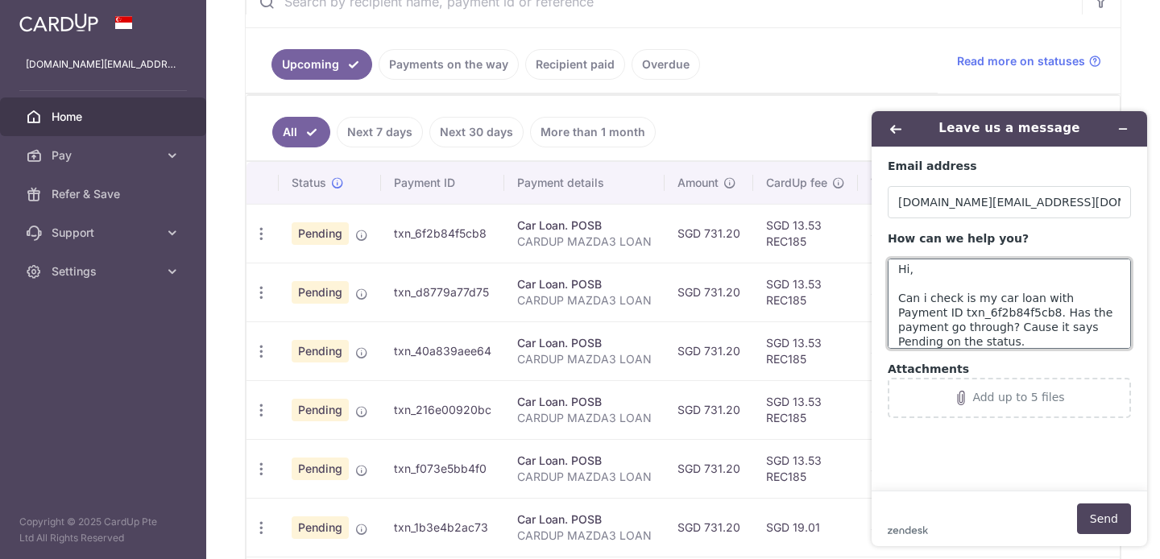
scroll to position [35, 0]
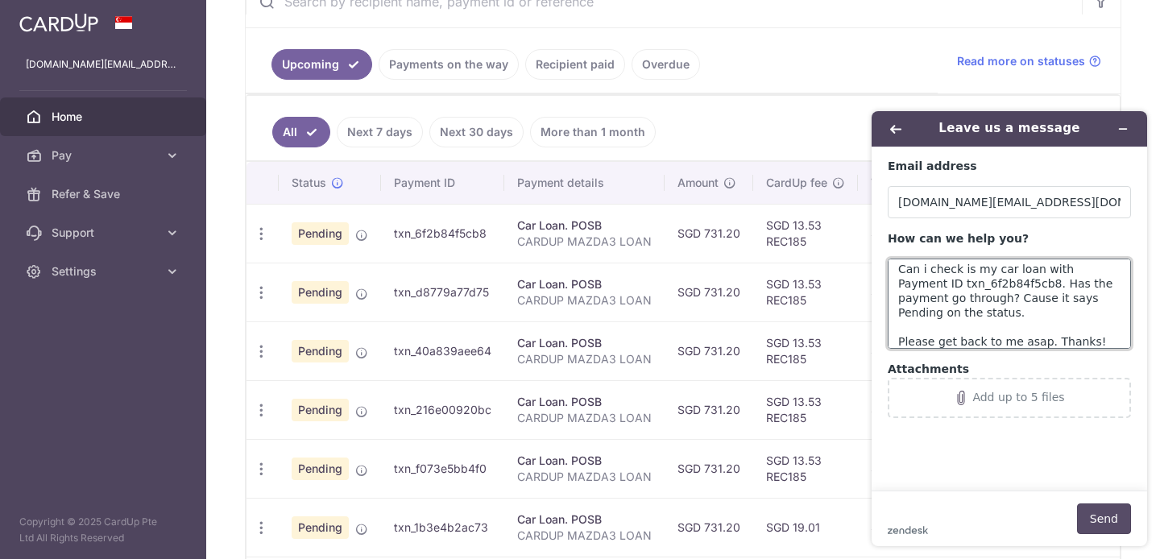
type textarea "Hi, Can i check is my car loan with Payment ID txn_6f2b84f5cb8. Has the payment…"
click at [1106, 513] on button "Send" at bounding box center [1104, 519] width 54 height 31
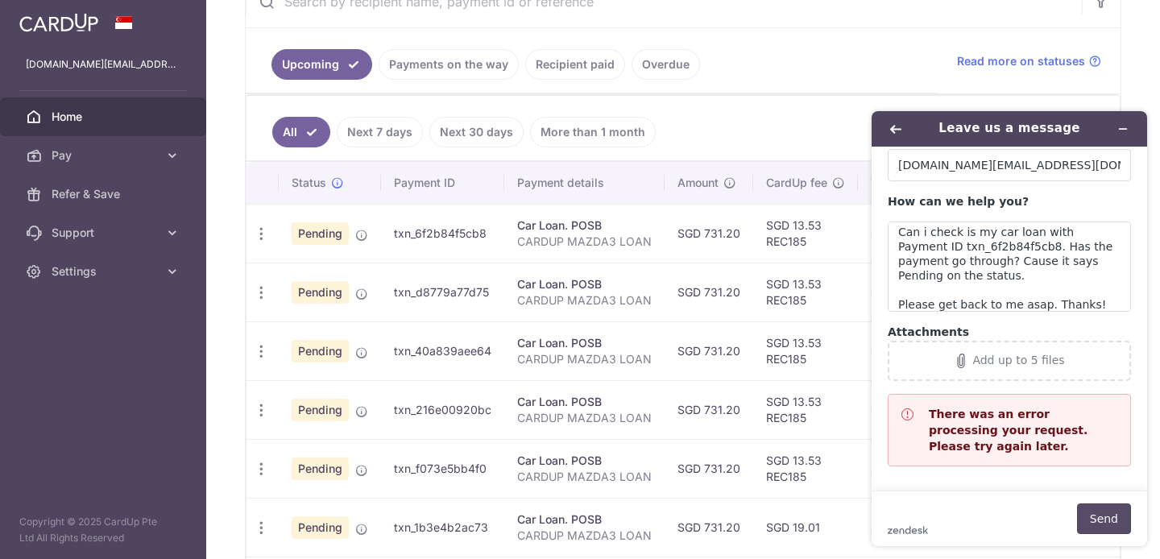
scroll to position [0, 0]
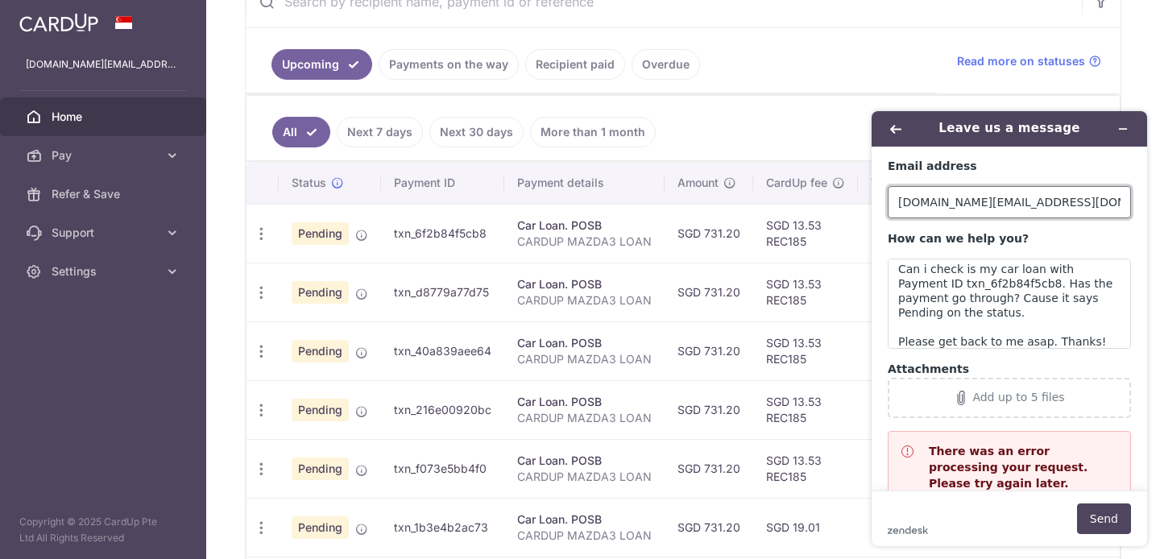
click at [1066, 210] on input "louiszayn.property@gmail.com" at bounding box center [1009, 202] width 243 height 32
click at [1036, 326] on textarea "Hi, Can i check is my car loan with Payment ID txn_6f2b84f5cb8. Has the payment…" at bounding box center [1009, 304] width 243 height 90
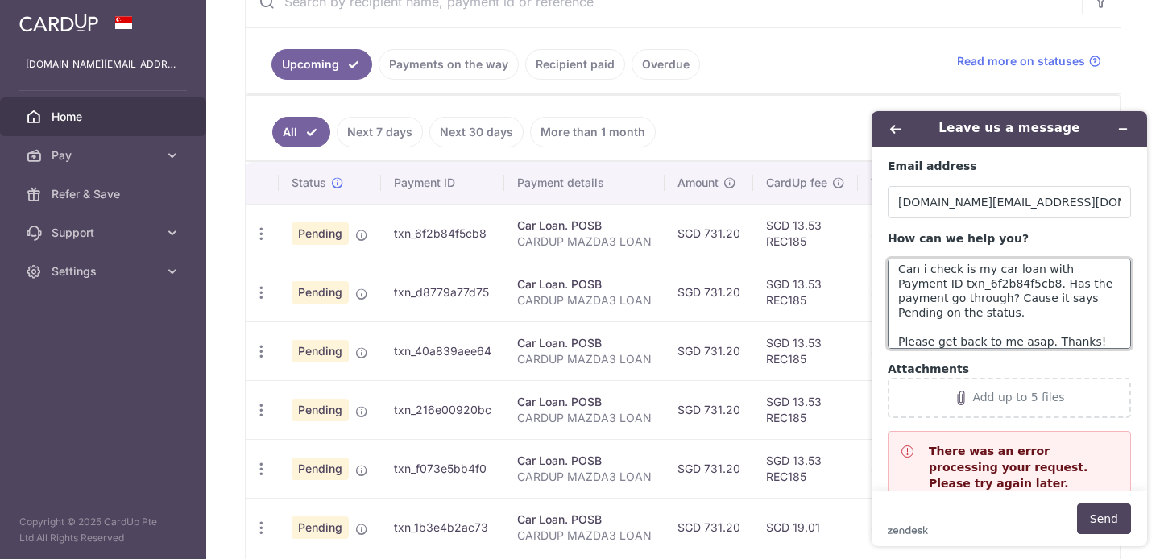
scroll to position [44, 0]
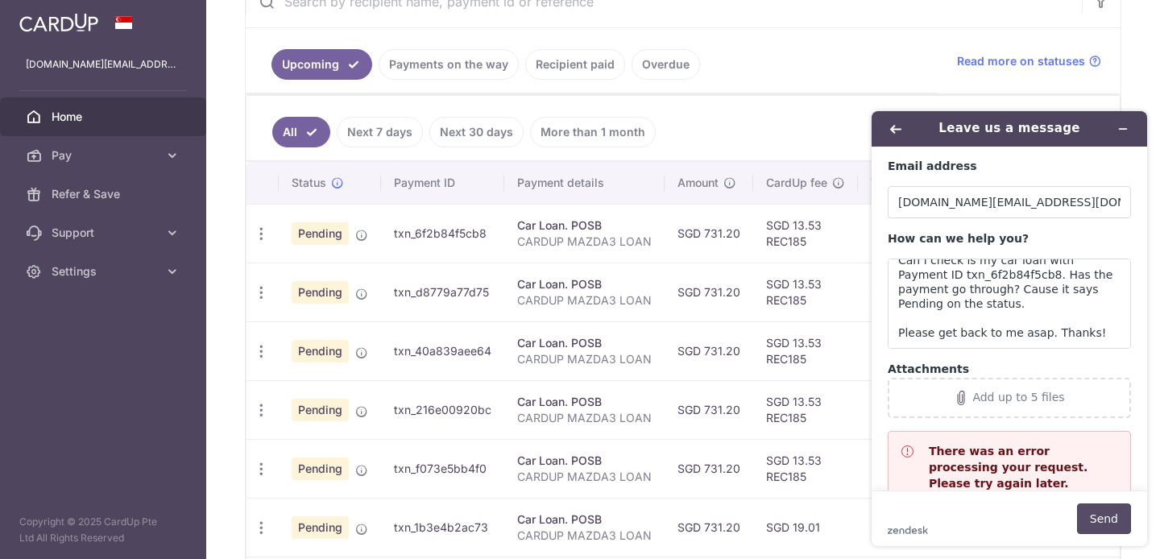
click at [1107, 520] on button "Send" at bounding box center [1104, 519] width 54 height 31
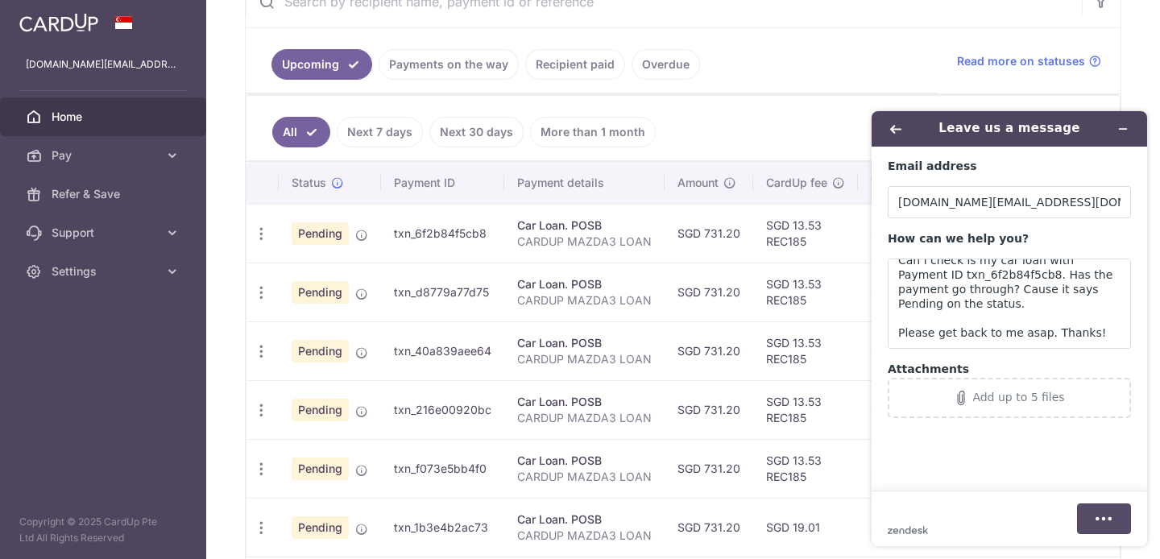
scroll to position [37, 0]
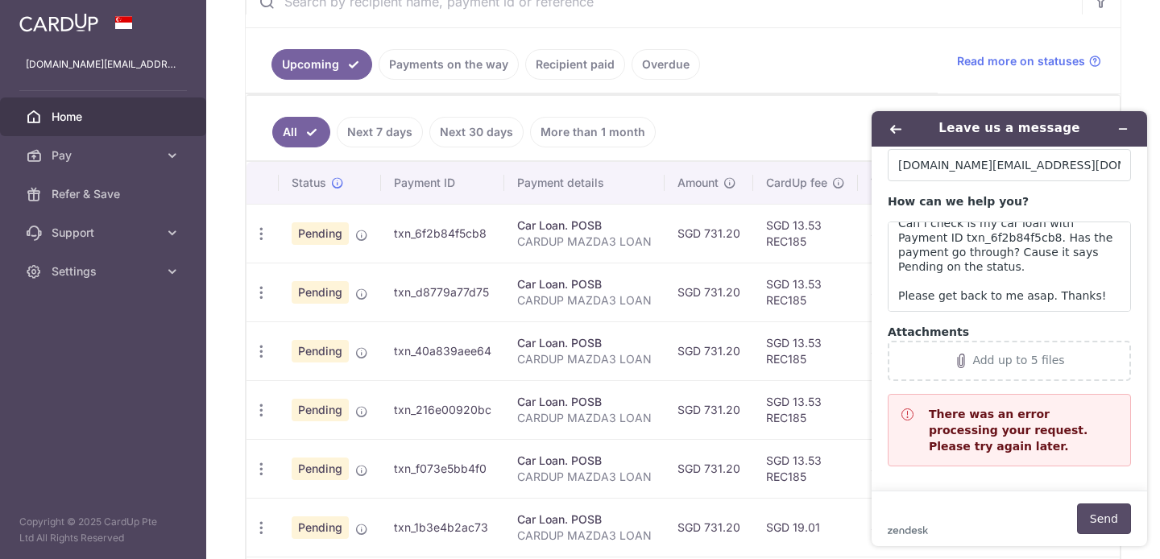
click at [1107, 520] on button "Send" at bounding box center [1104, 519] width 54 height 31
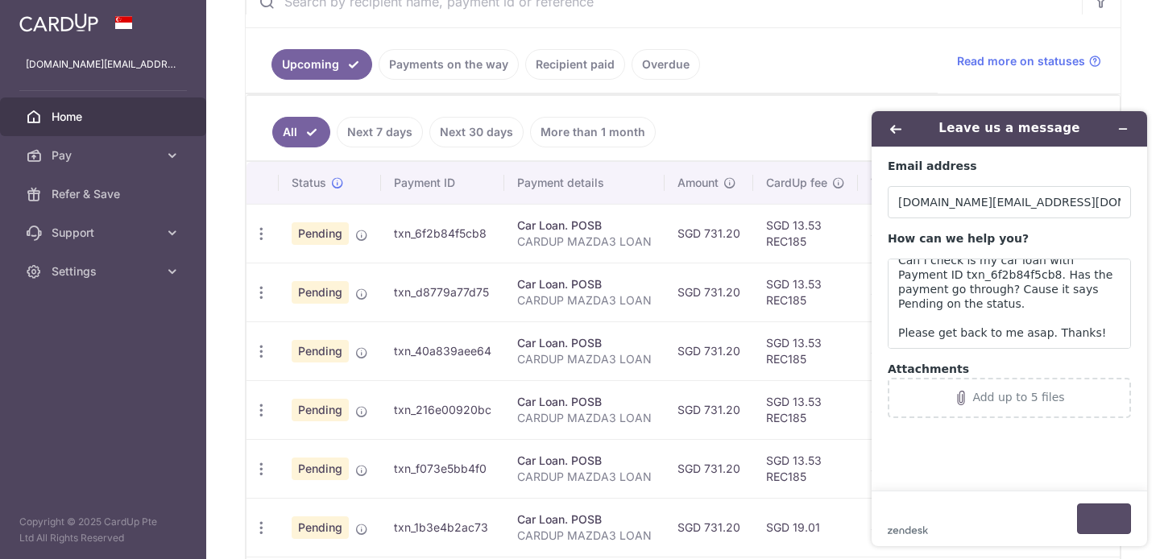
scroll to position [0, 0]
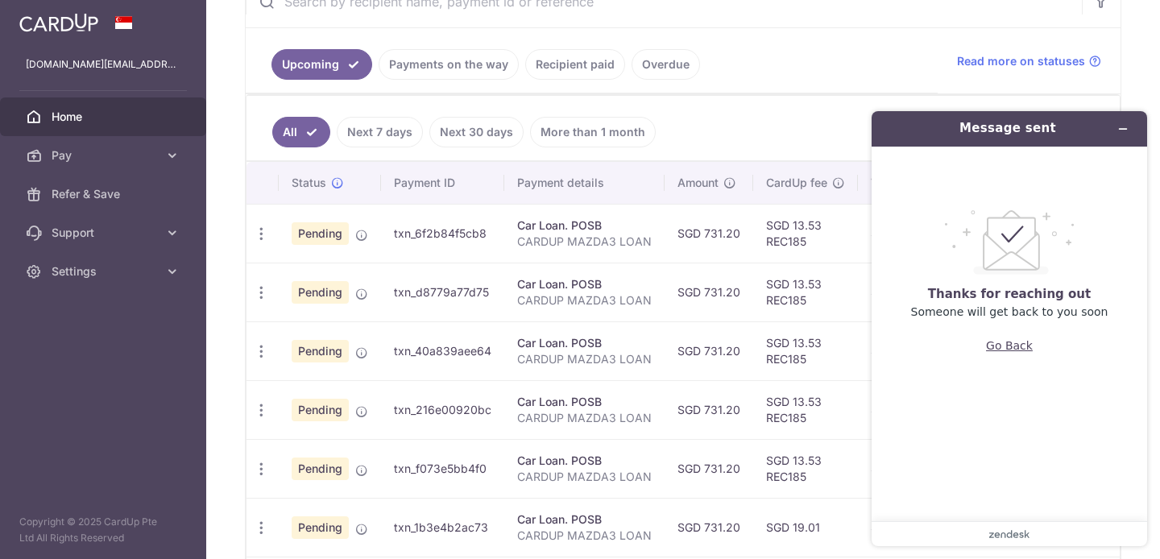
click at [1008, 335] on button "Go Back" at bounding box center [1009, 345] width 47 height 31
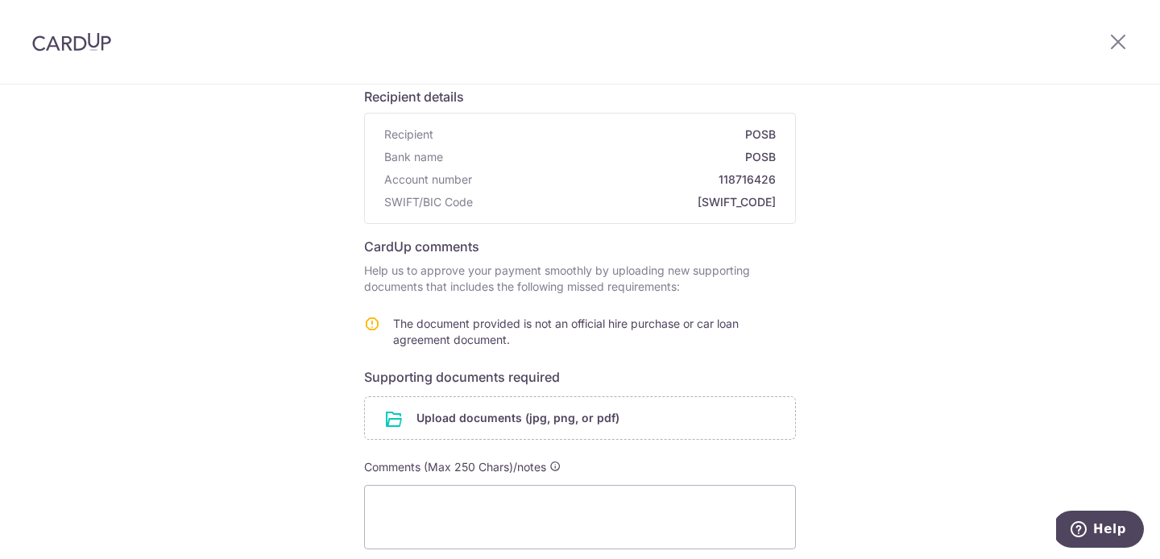
scroll to position [269, 0]
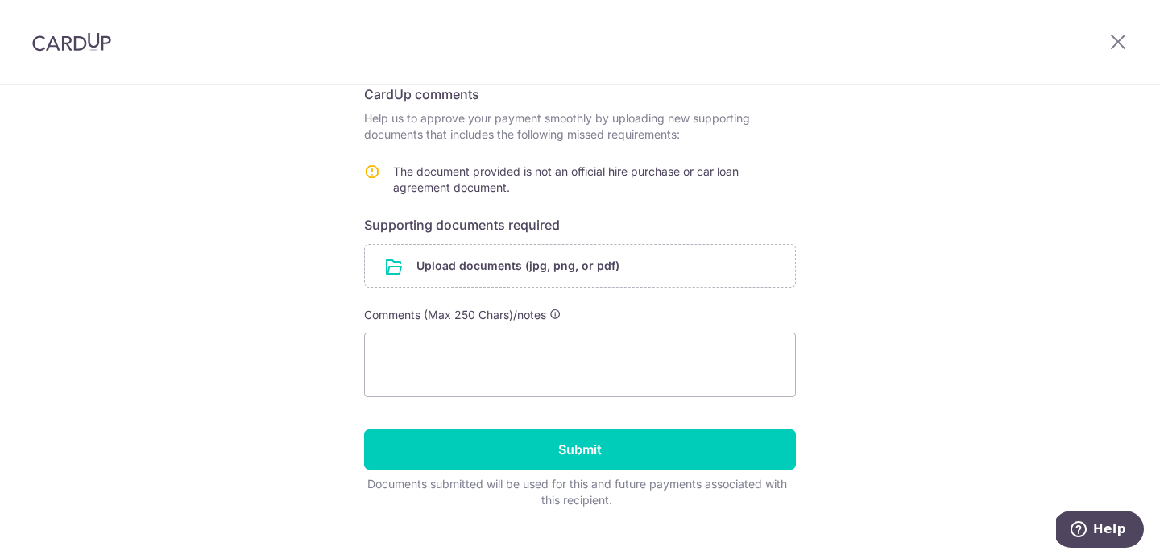
click at [911, 299] on div "Help us verify your payment Recipient details Recipient POSB Bank name POSB Acc…" at bounding box center [580, 199] width 1160 height 769
